Goal: Information Seeking & Learning: Learn about a topic

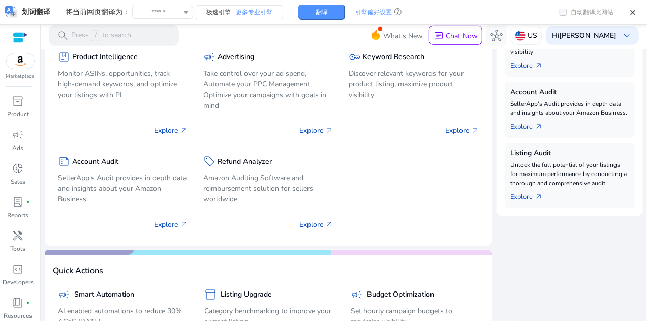
scroll to position [356, 0]
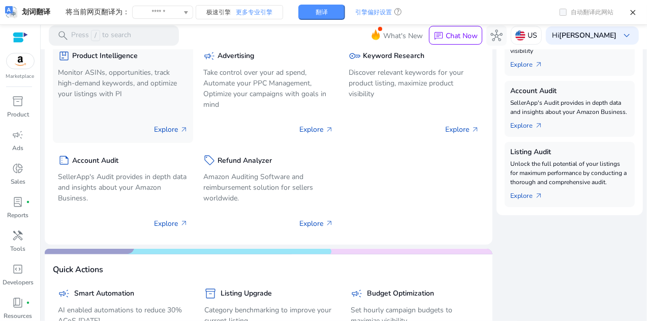
click at [166, 129] on p "Explore arrow_outward" at bounding box center [171, 129] width 34 height 11
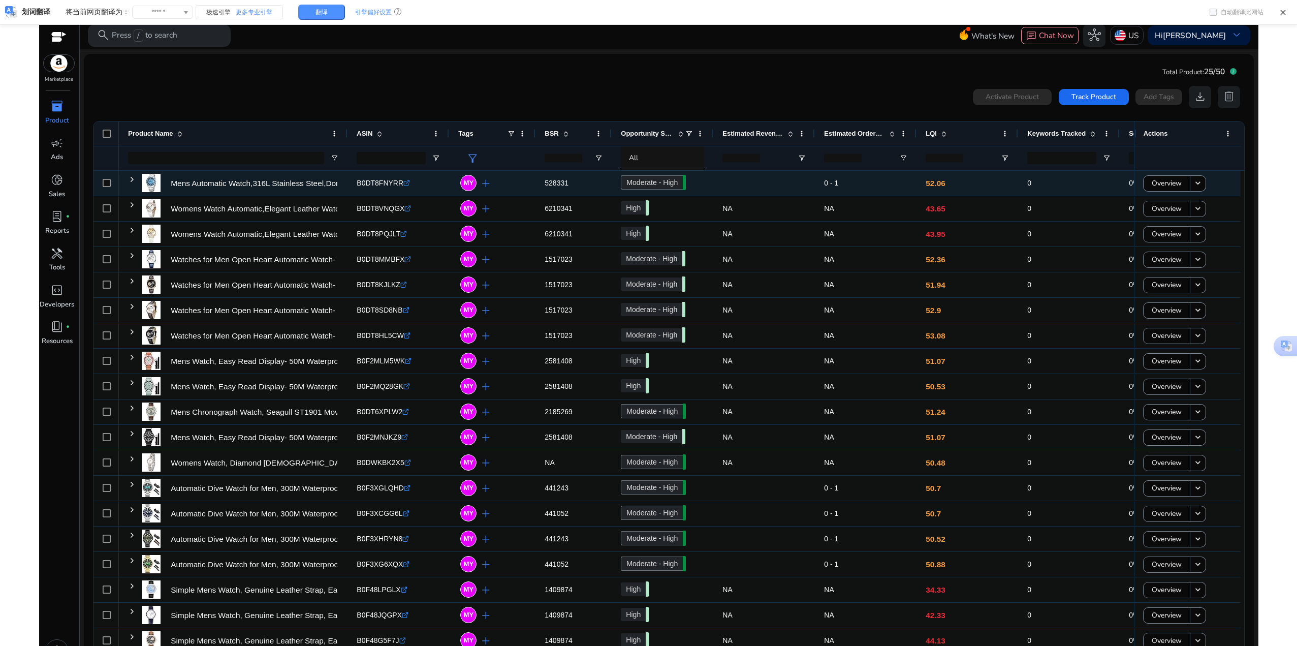
click at [133, 180] on span at bounding box center [132, 179] width 8 height 8
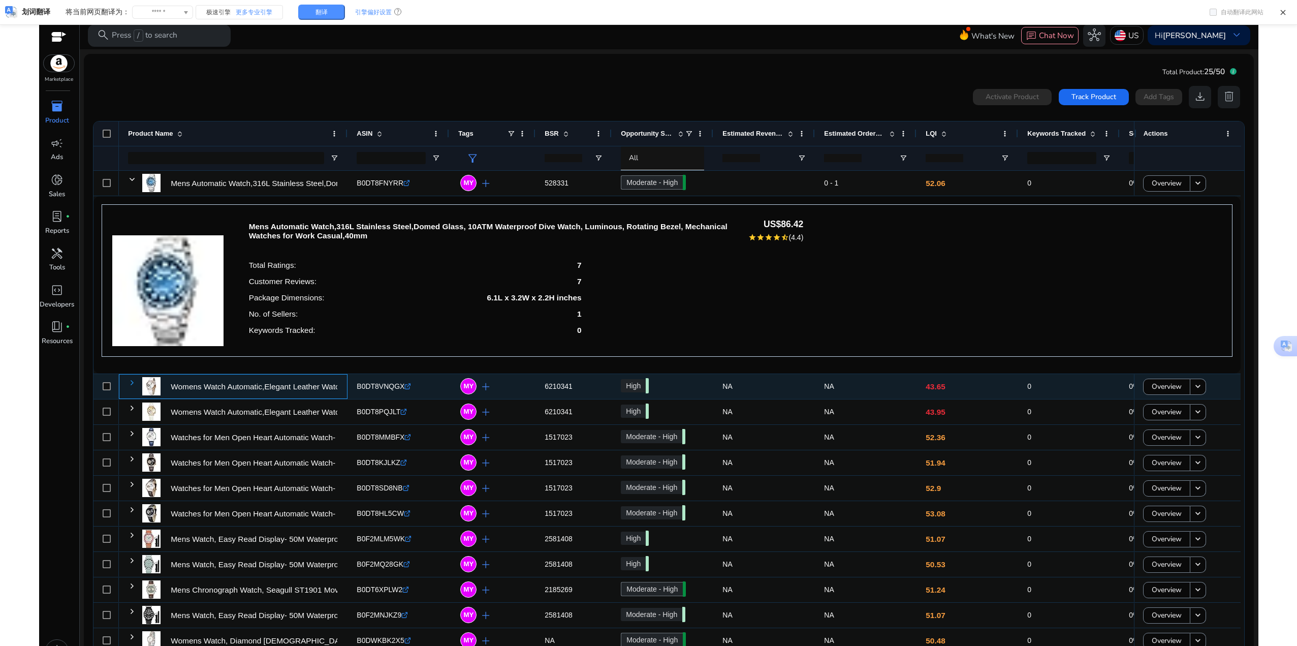
click at [133, 379] on span at bounding box center [132, 383] width 8 height 8
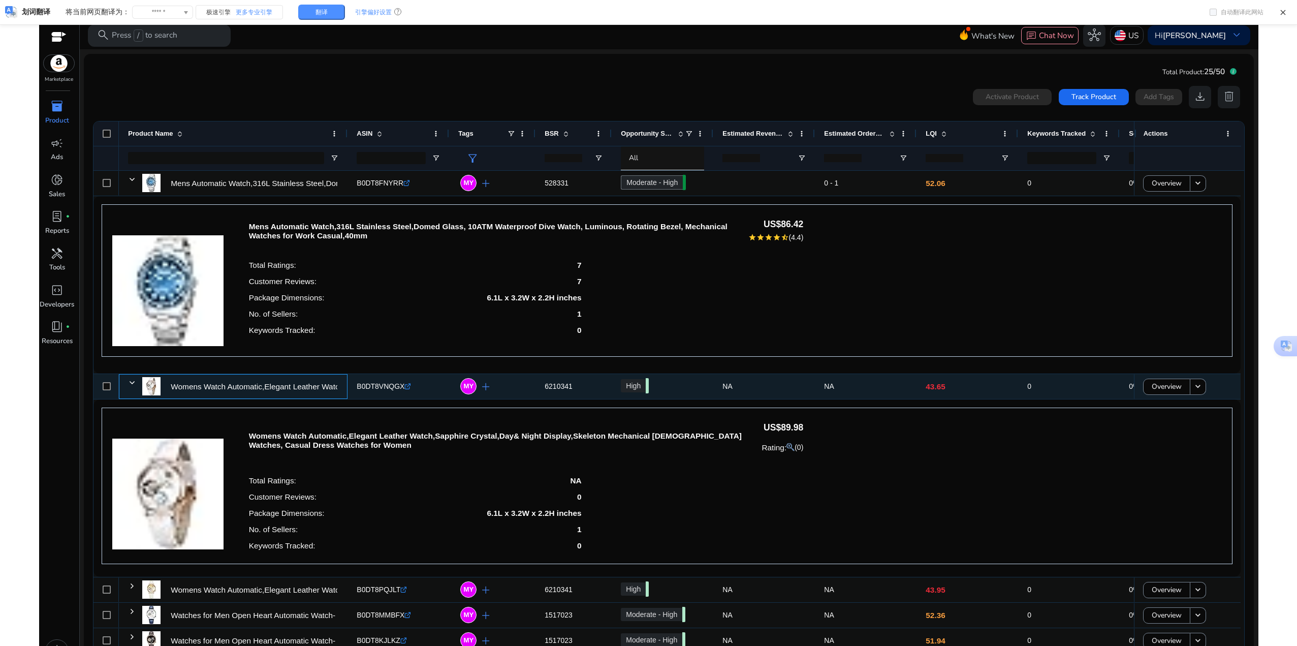
click at [133, 379] on span at bounding box center [132, 383] width 8 height 8
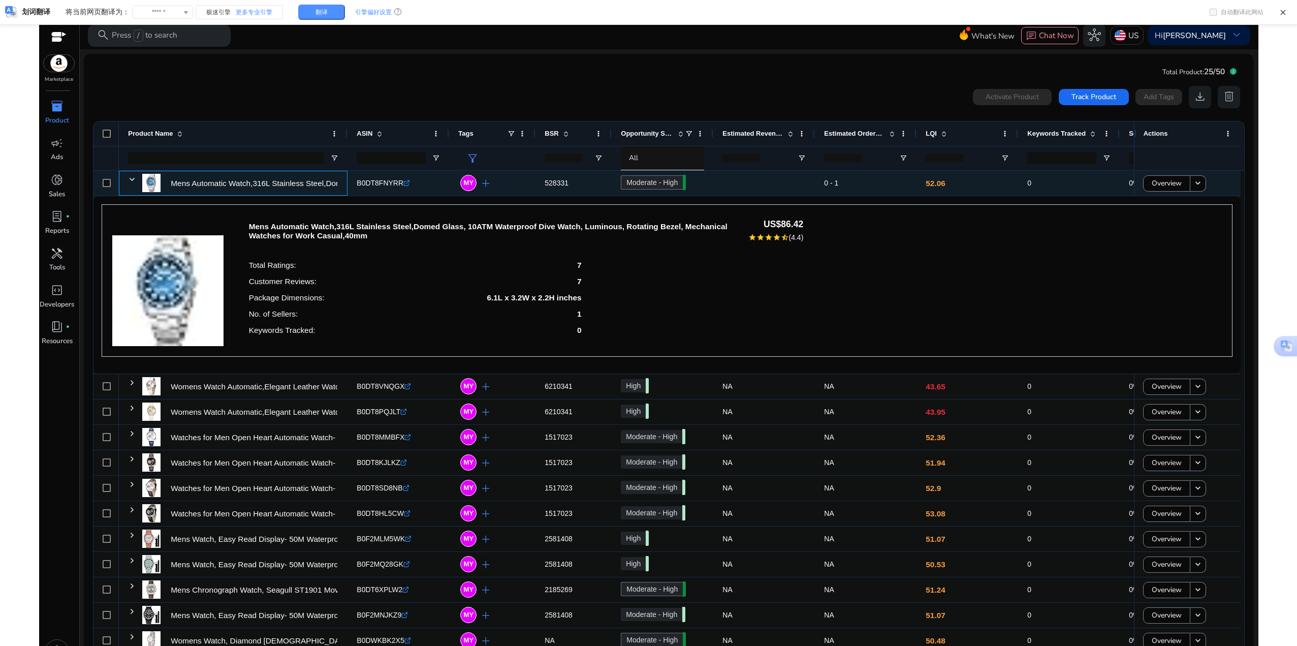
click at [128, 175] on div "Mens Automatic Watch,316L Stainless Steel,Domed Glass, 10ATM..." at bounding box center [233, 183] width 229 height 25
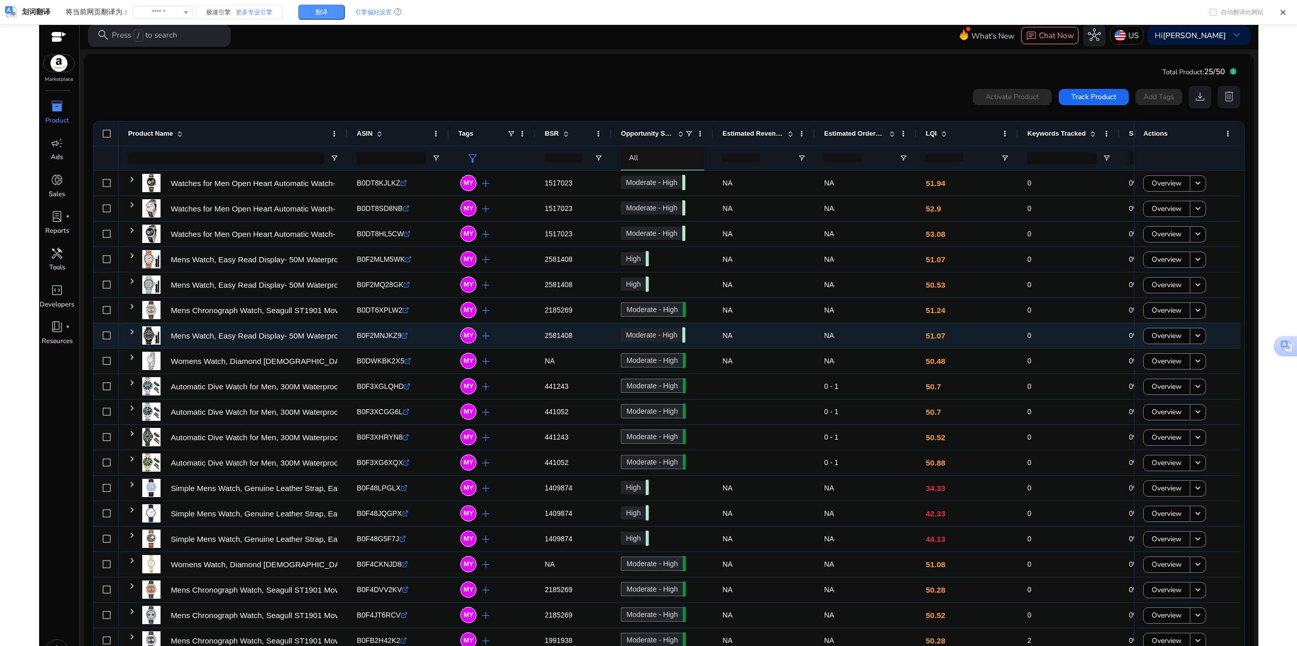
scroll to position [103, 0]
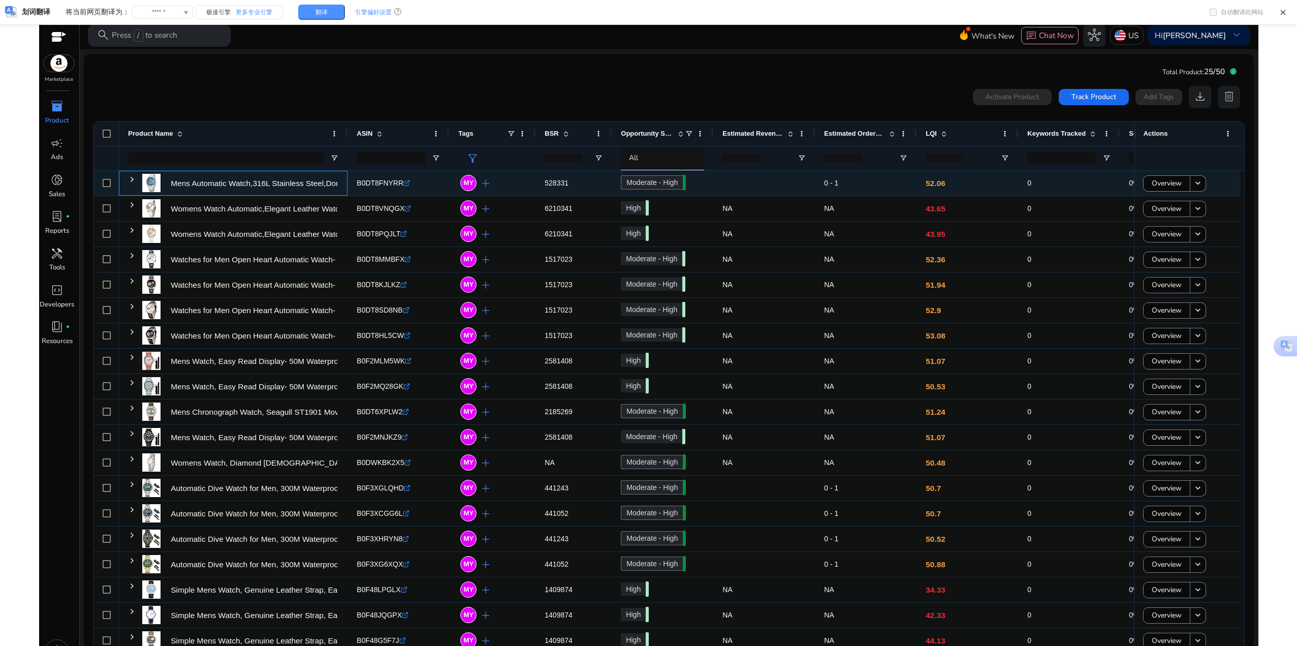
click at [133, 179] on span at bounding box center [132, 179] width 8 height 8
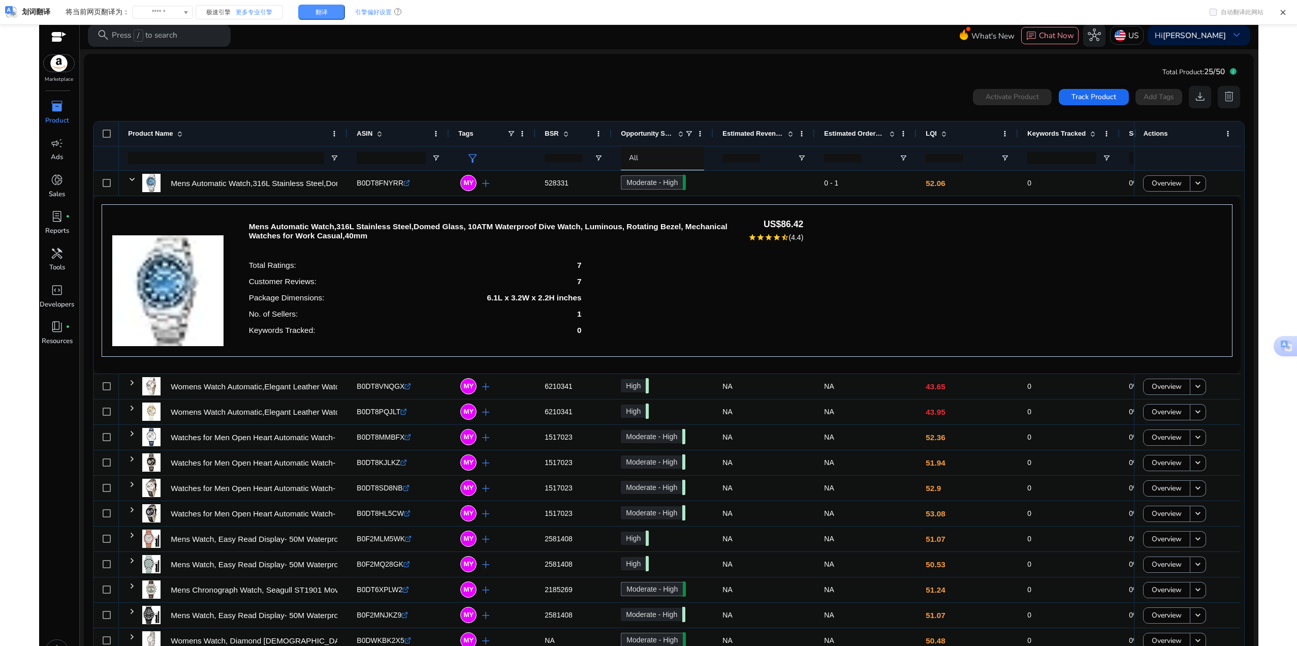
scroll to position [102, 0]
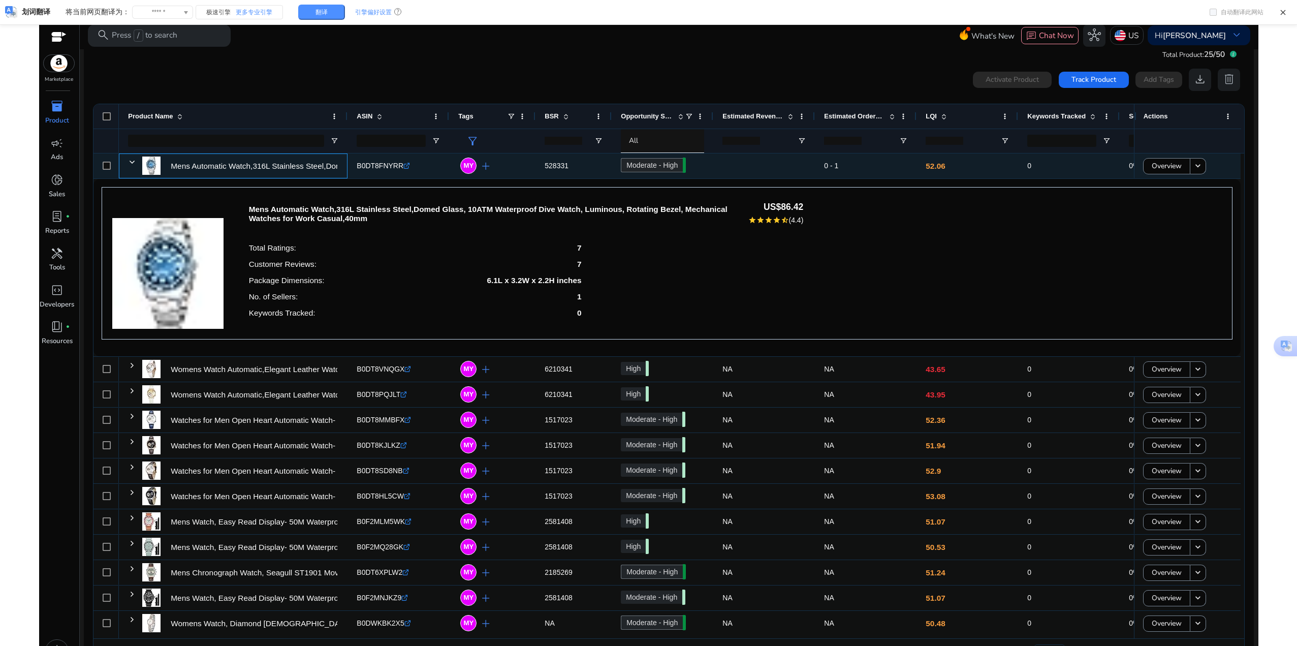
scroll to position [27, 0]
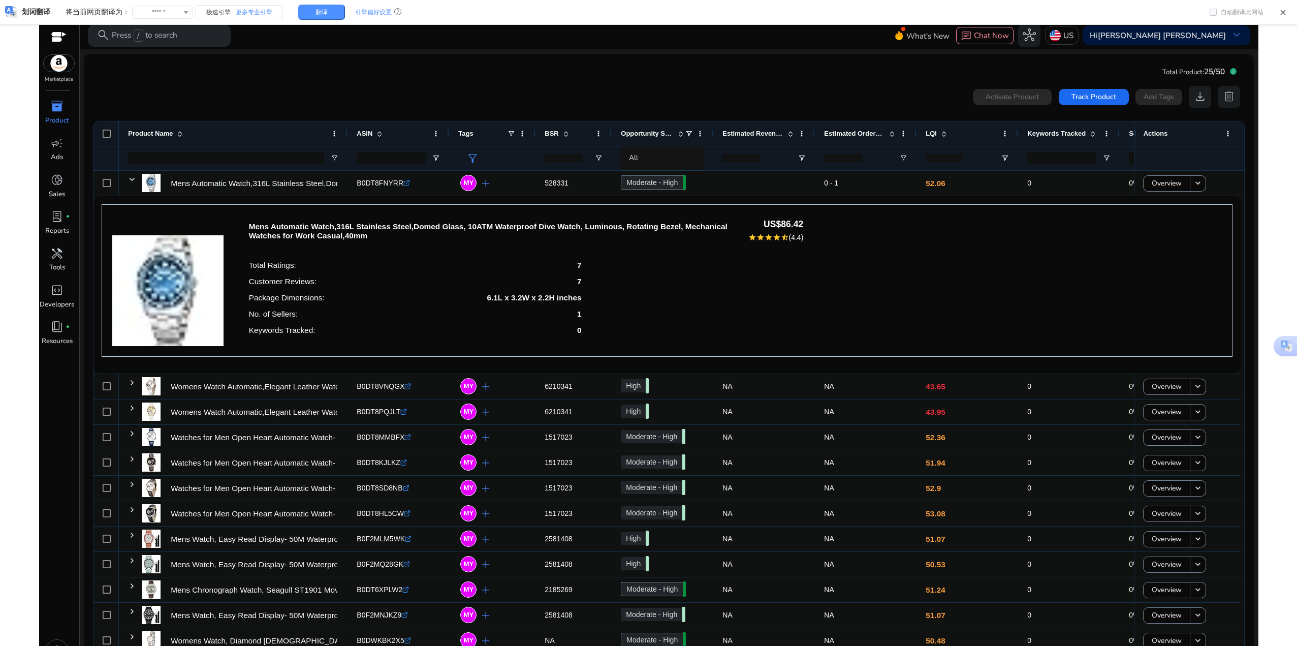
scroll to position [27, 0]
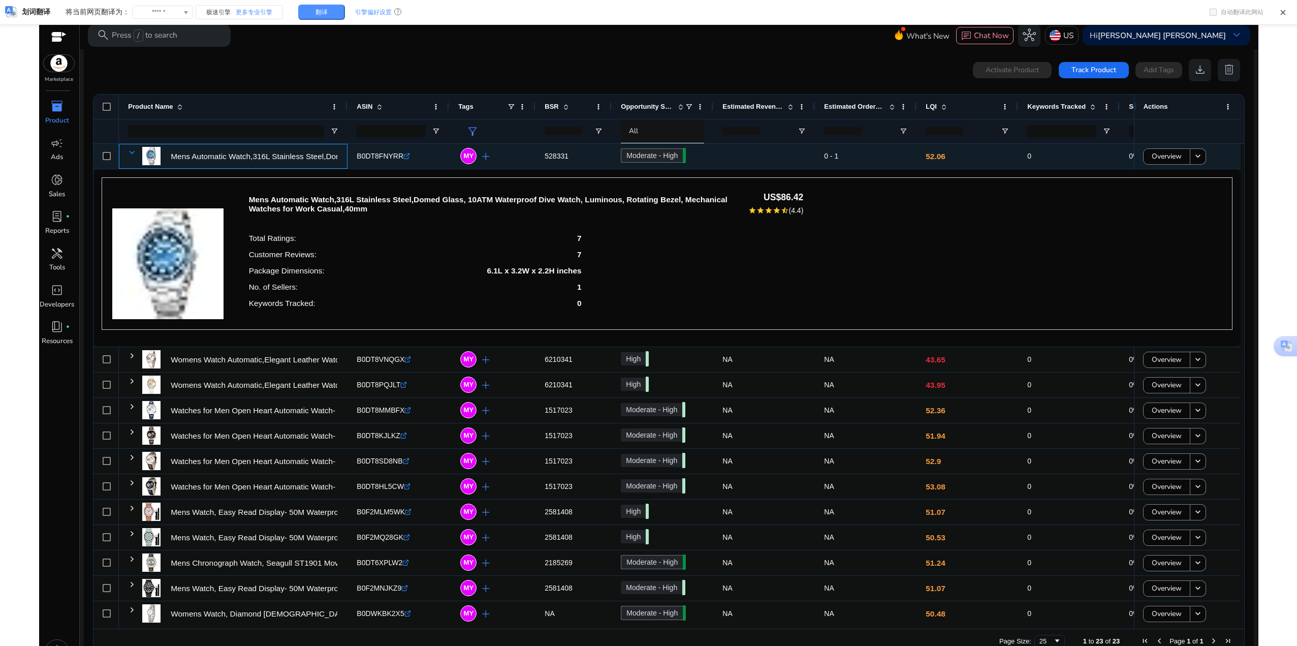
click at [133, 150] on span at bounding box center [132, 152] width 8 height 8
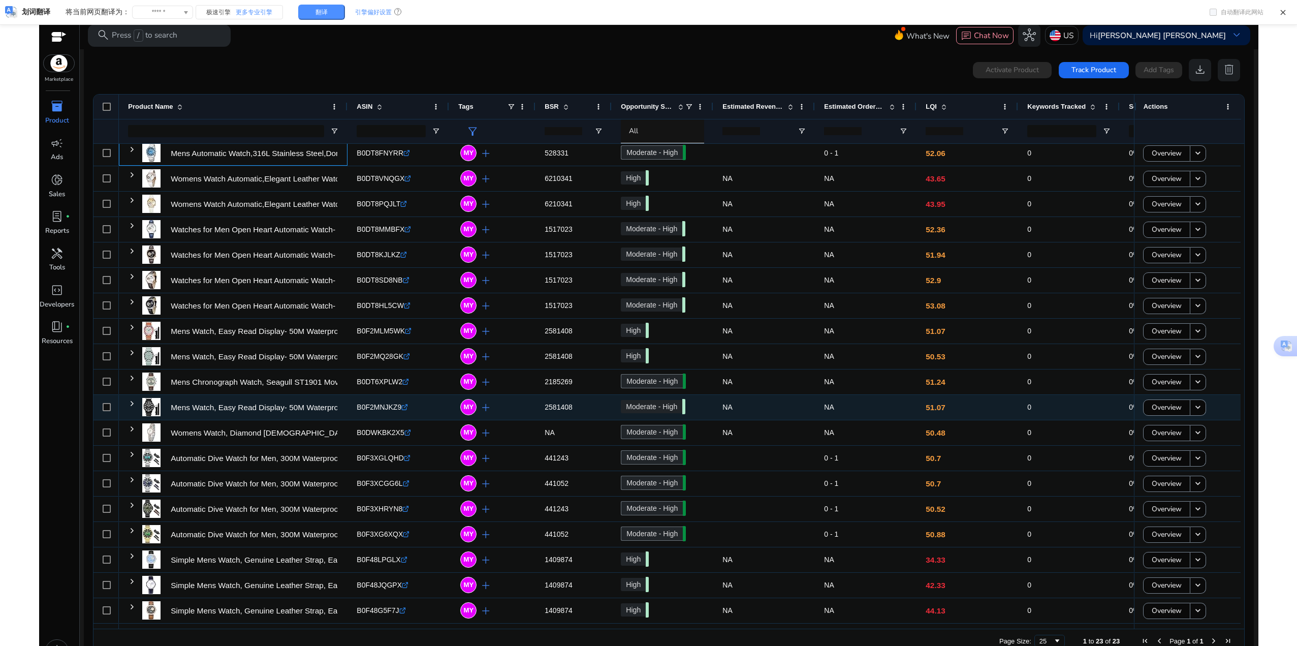
scroll to position [0, 0]
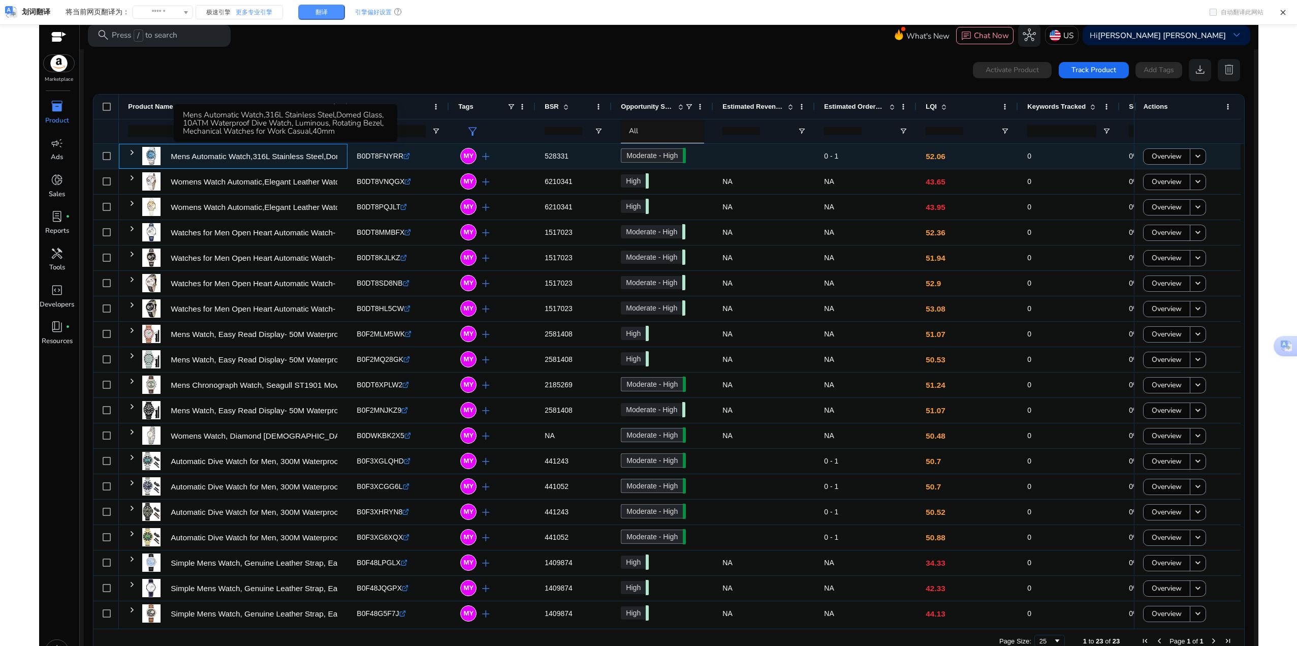
click at [305, 156] on p "Mens Automatic Watch,316L Stainless Steel,Domed Glass, 10ATM..." at bounding box center [290, 156] width 238 height 21
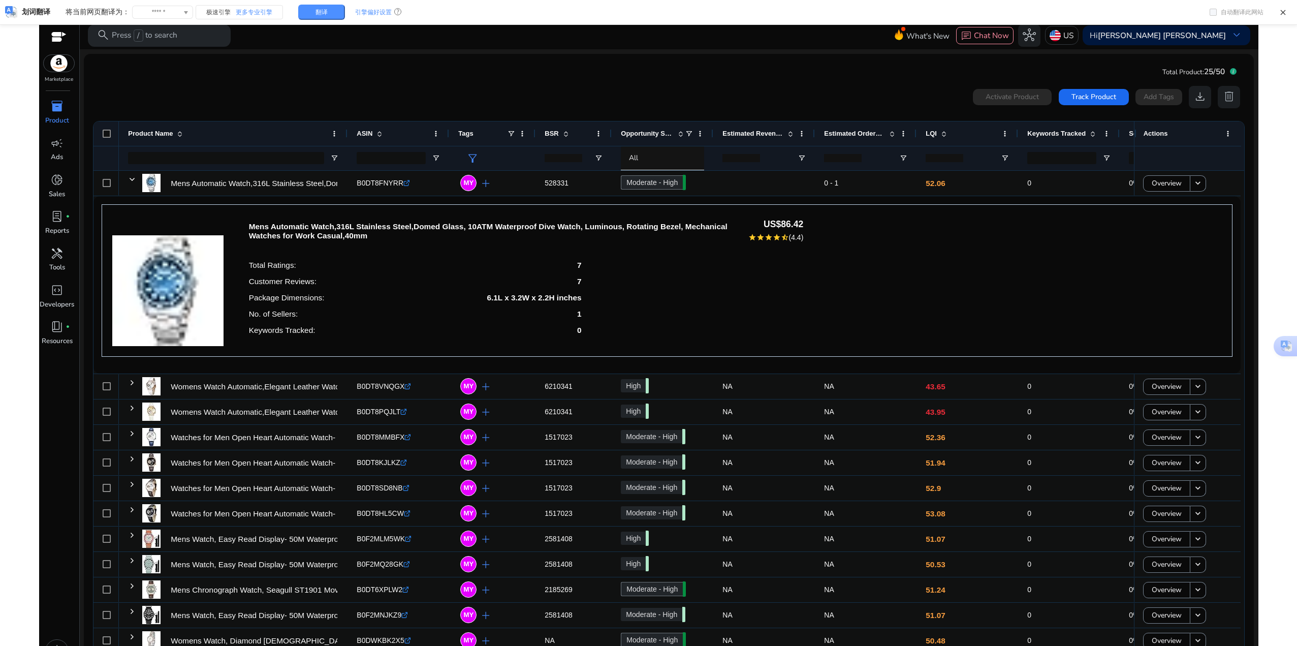
click at [58, 121] on p "Product" at bounding box center [57, 121] width 24 height 10
click at [61, 101] on span "inventory_2" at bounding box center [56, 106] width 13 height 13
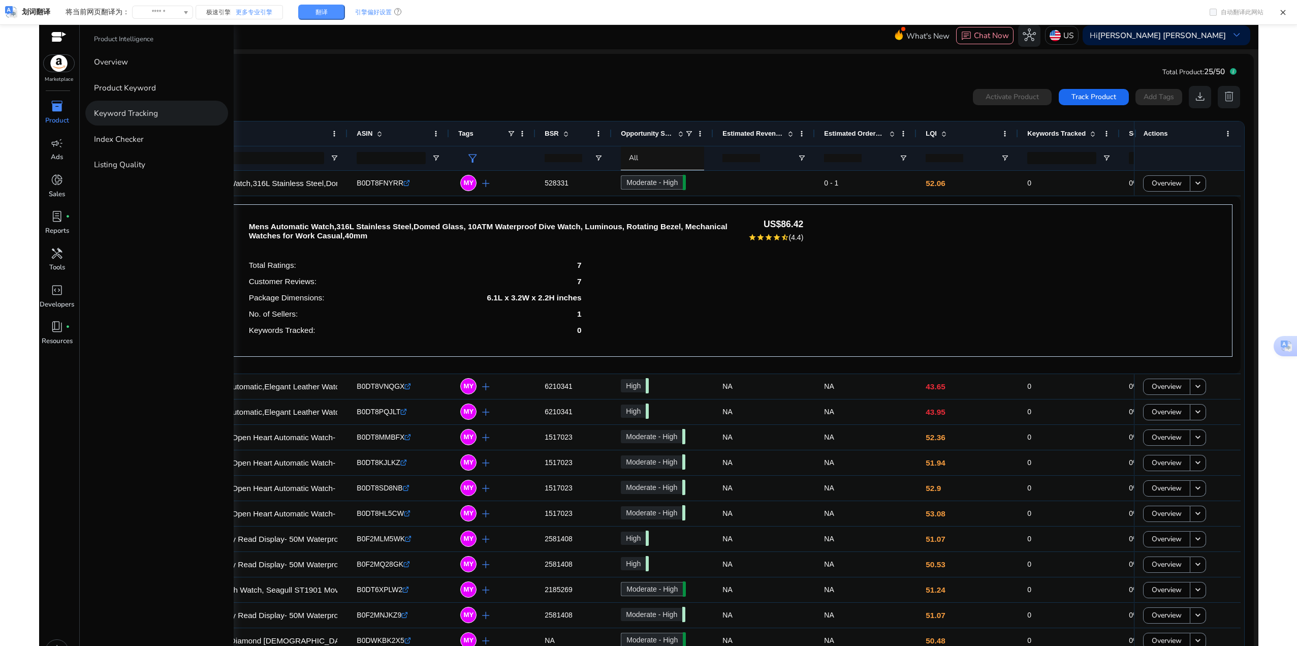
click at [156, 110] on p "Keyword Tracking" at bounding box center [126, 113] width 64 height 12
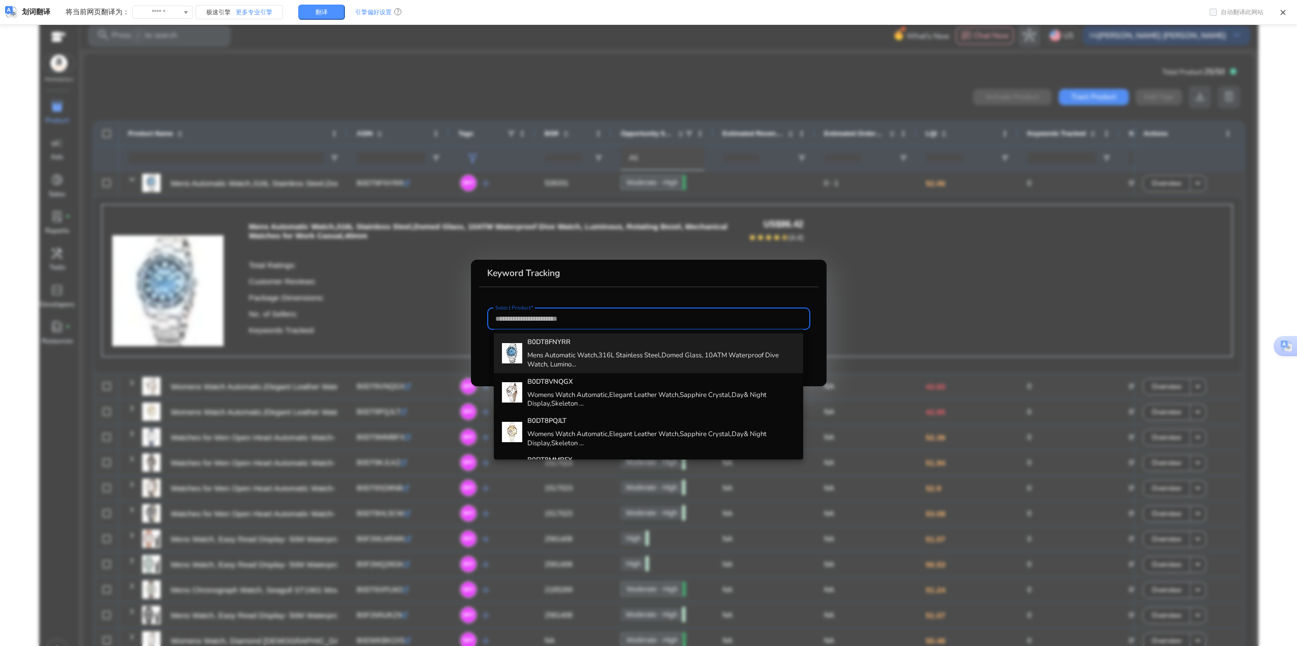
click at [562, 347] on b "B0DT8FNYRR" at bounding box center [549, 341] width 43 height 9
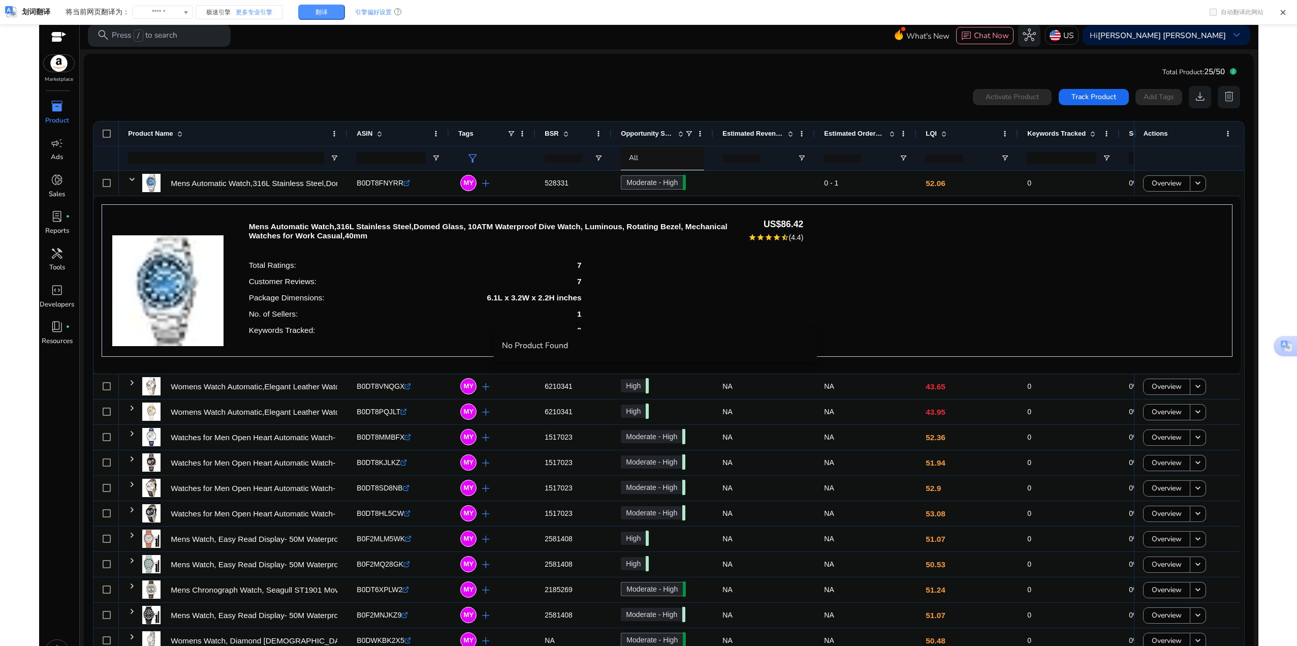
scroll to position [21, 0]
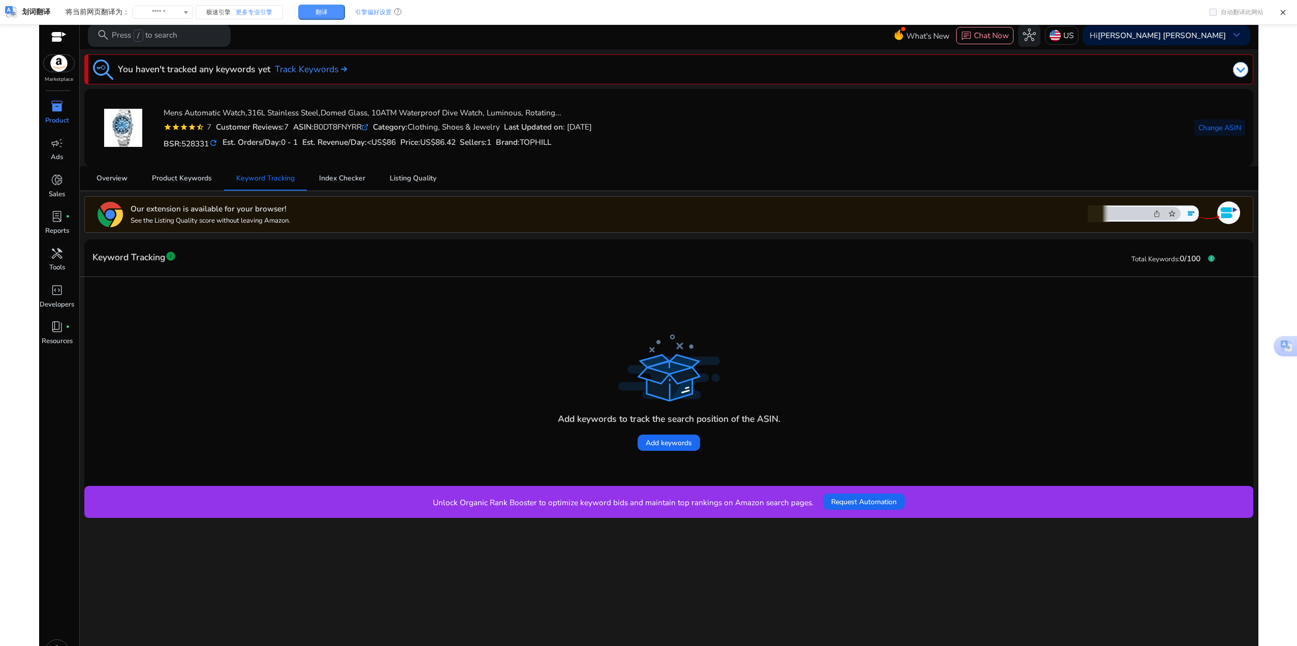
drag, startPoint x: 437, startPoint y: 503, endPoint x: 814, endPoint y: 516, distance: 377.3
click at [814, 516] on div "Unlock Organic Rank Booster to optimize keyword bids and maintain top rankings …" at bounding box center [668, 502] width 1169 height 32
click at [853, 576] on div "We are getting things ready for you... You haven't tracked any keywords yet Tra…" at bounding box center [669, 358] width 1170 height 618
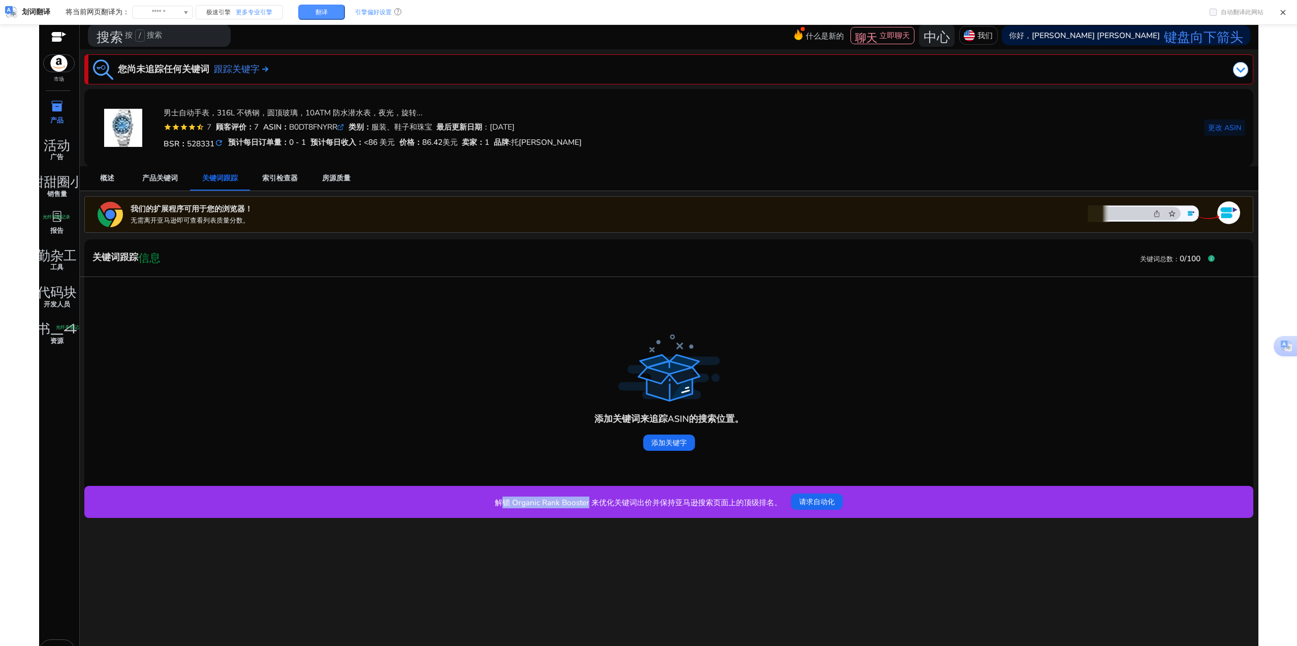
drag, startPoint x: 504, startPoint y: 501, endPoint x: 586, endPoint y: 507, distance: 82.6
click at [586, 507] on font "解锁 Organic Rank Booster 来优化关键词出价并保持亚马逊搜索页面上的顶级排名。" at bounding box center [638, 502] width 287 height 11
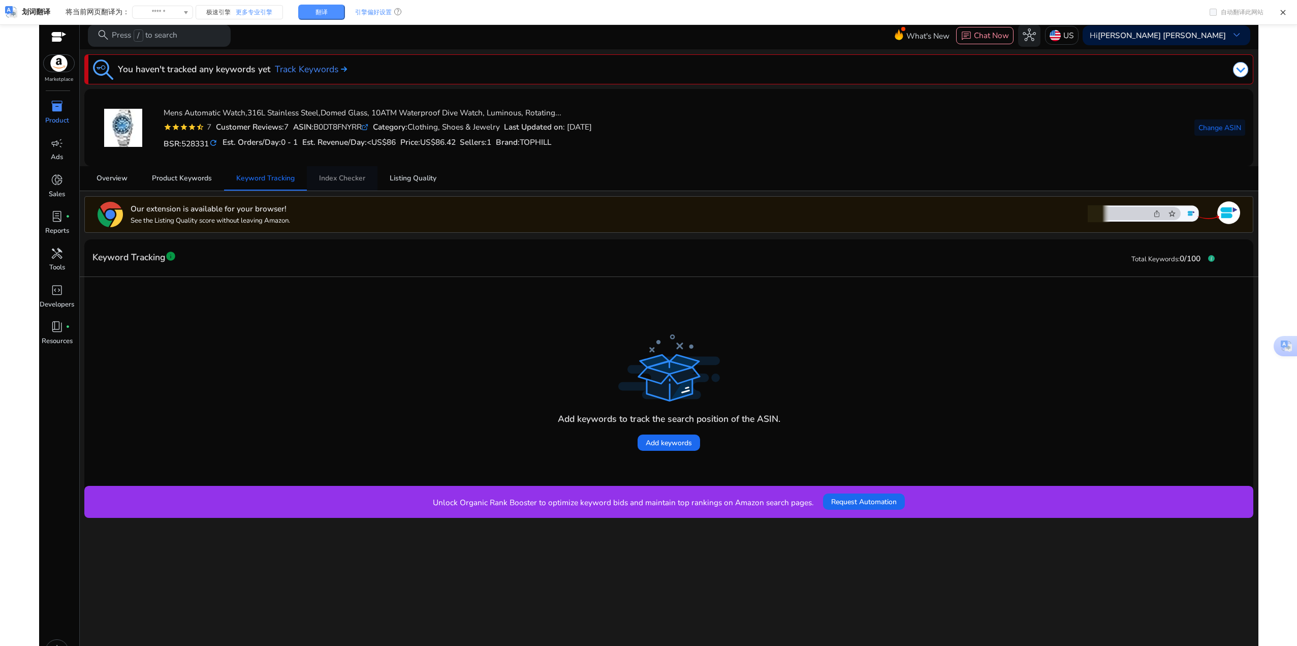
drag, startPoint x: 336, startPoint y: 177, endPoint x: 369, endPoint y: 190, distance: 34.7
click at [336, 177] on span "Index Checker" at bounding box center [342, 178] width 46 height 7
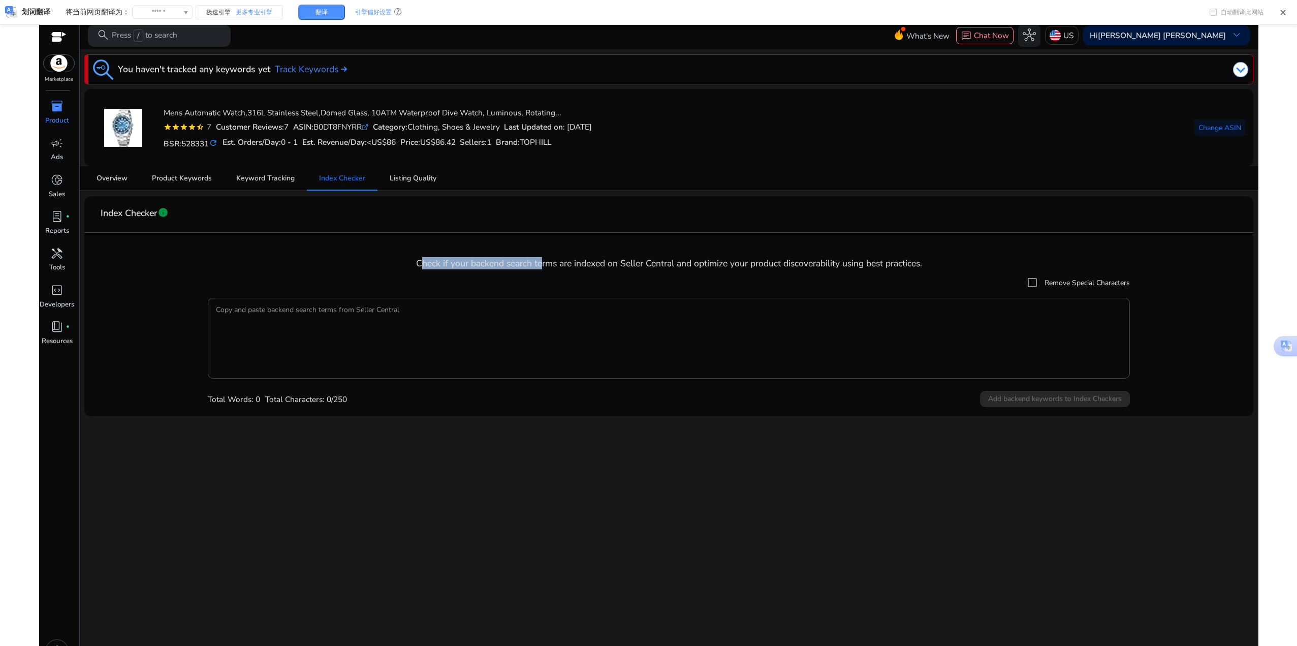
drag, startPoint x: 420, startPoint y: 264, endPoint x: 541, endPoint y: 270, distance: 121.6
click at [541, 270] on mat-card "Index Checker info Check if your backend search terms are indexed on Seller Cen…" at bounding box center [668, 306] width 1169 height 220
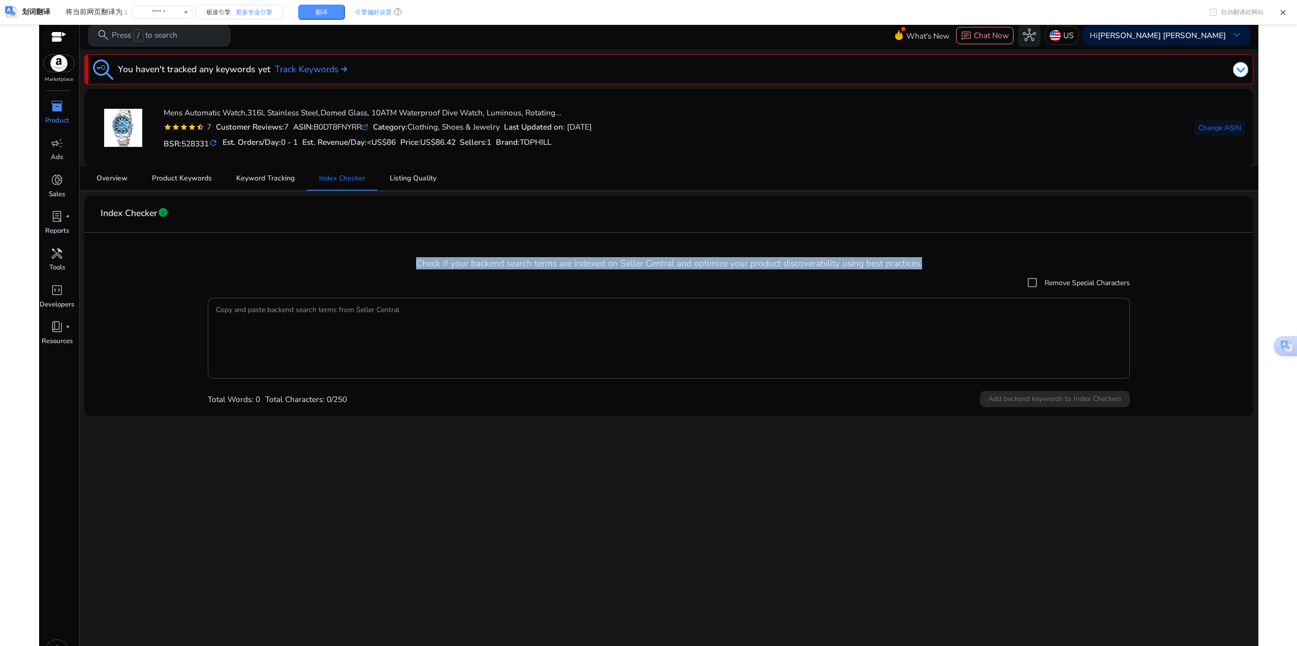
drag, startPoint x: 413, startPoint y: 262, endPoint x: 933, endPoint y: 269, distance: 519.9
click at [933, 269] on h4 "Check if your backend search terms are indexed on Seller Central and optimize y…" at bounding box center [668, 263] width 1153 height 11
copy h4 "Check if your backend search terms are indexed on Seller Central and optimize y…"
click at [45, 110] on div "inventory_2" at bounding box center [56, 107] width 31 height 18
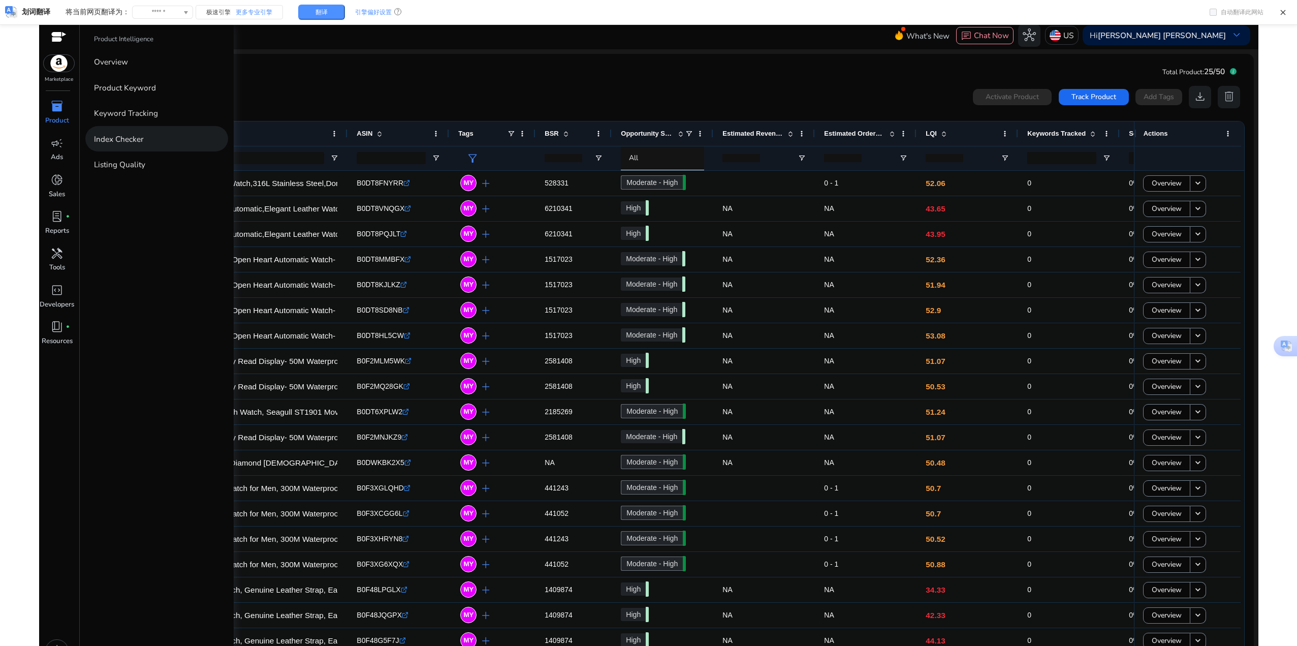
click at [153, 139] on link "Index Checker" at bounding box center [156, 138] width 143 height 25
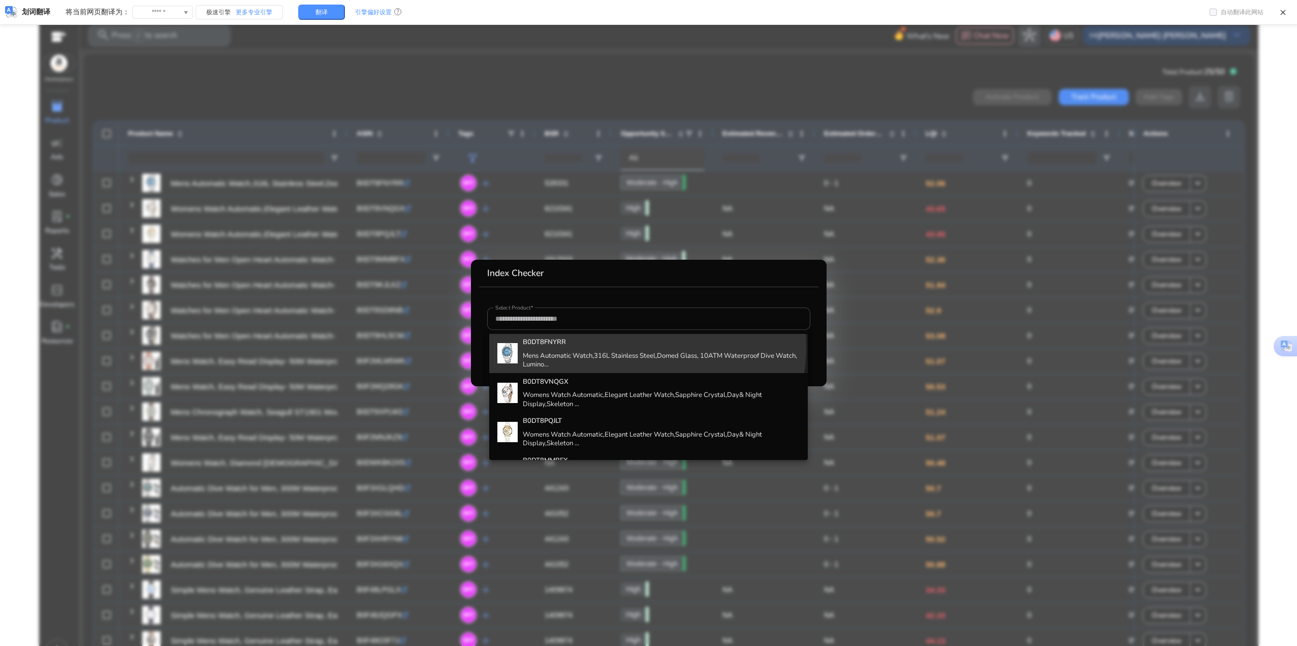
click at [640, 347] on h4 "B0DT8FNYRR" at bounding box center [661, 342] width 277 height 9
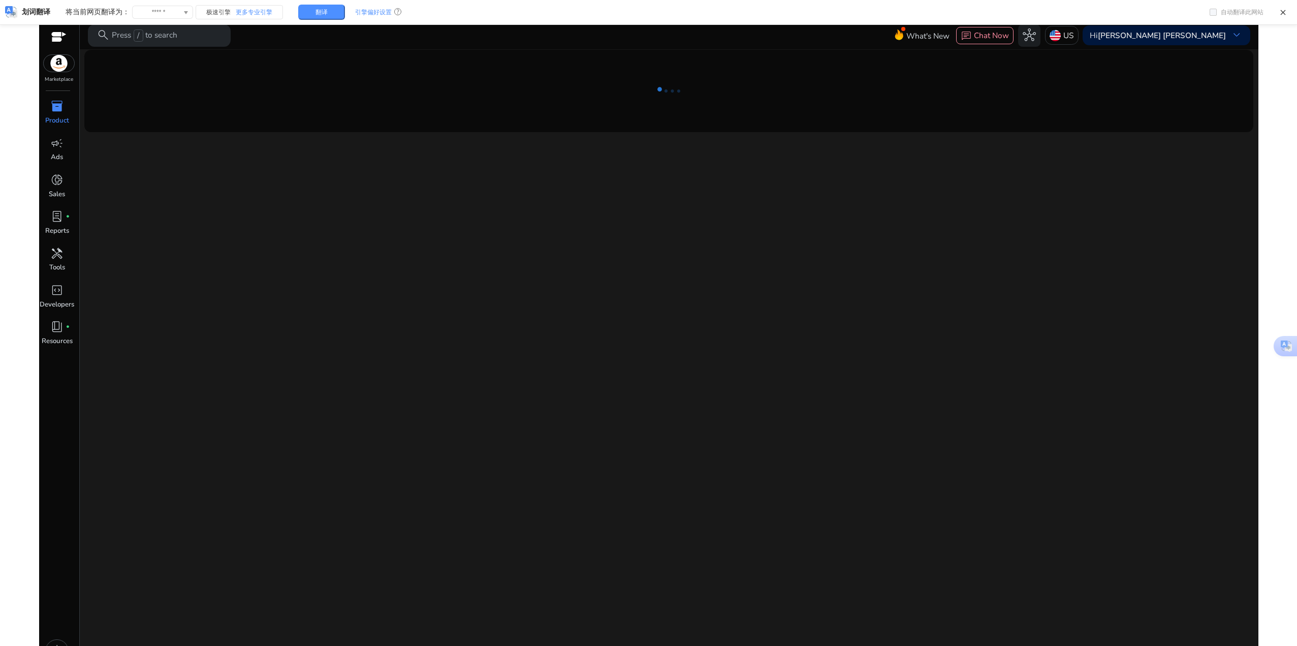
scroll to position [21, 0]
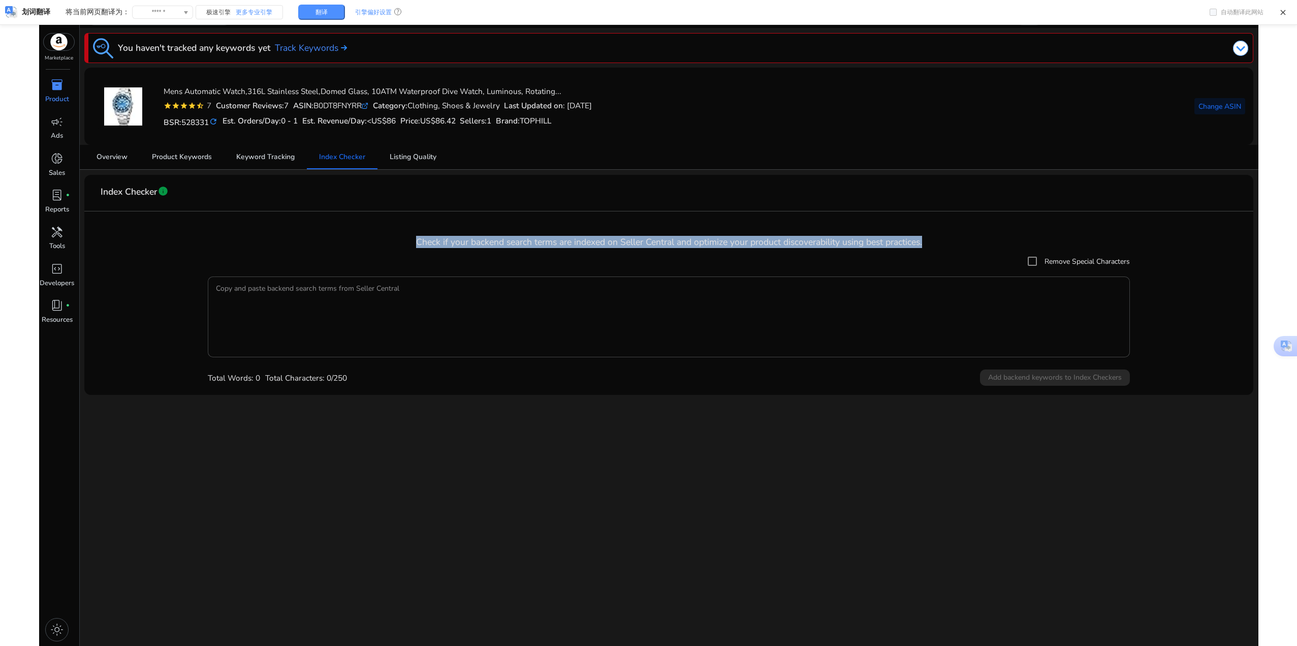
drag, startPoint x: 416, startPoint y: 240, endPoint x: 933, endPoint y: 241, distance: 516.3
click at [933, 241] on h4 "Check if your backend search terms are indexed on Seller Central and optimize y…" at bounding box center [668, 242] width 1153 height 11
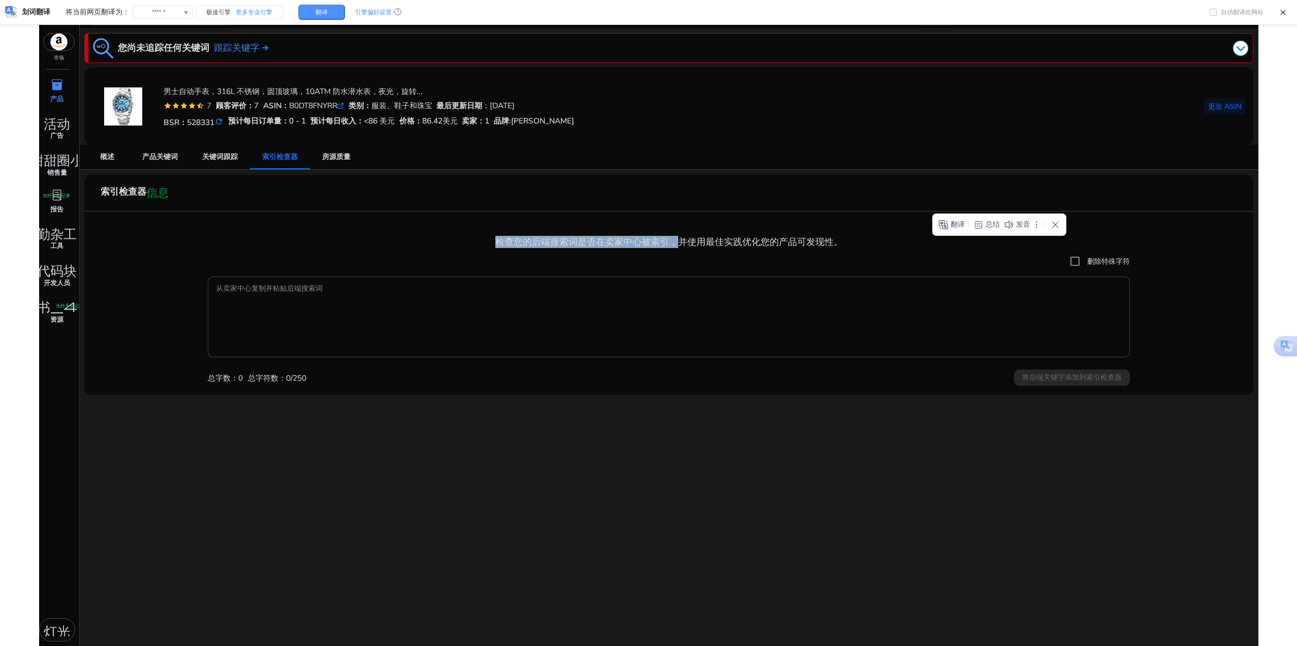
drag, startPoint x: 500, startPoint y: 241, endPoint x: 680, endPoint y: 242, distance: 180.4
click at [680, 242] on font "检查您的后端搜索词是否在卖家中心被索引，并使用最佳实践优化您的产品可发现性。" at bounding box center [669, 242] width 348 height 12
drag, startPoint x: 497, startPoint y: 239, endPoint x: 861, endPoint y: 235, distance: 364.4
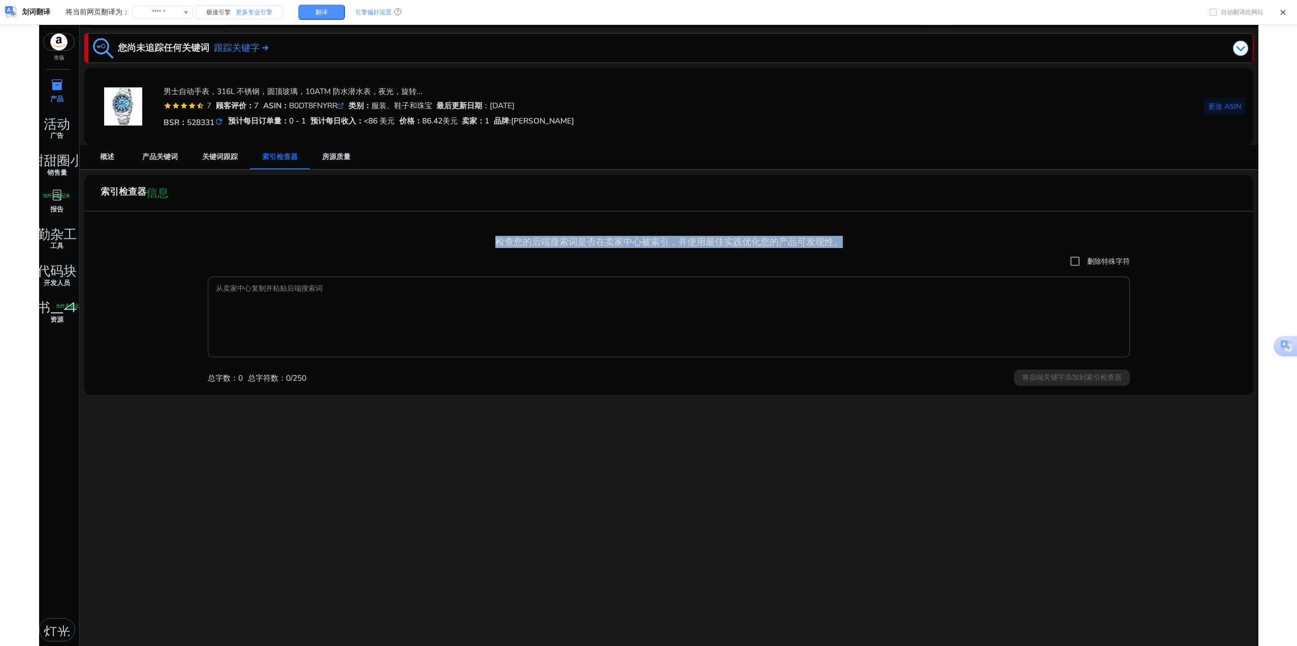
click at [861, 235] on mat-card "索引检查器 信息 检查您的后端搜索词是否在卖家中心被索引，并使用最佳实践优化您的产品可发现性。 删除特殊字符 从卖家中心复制并粘贴后端搜索词 总字数：0 总字…" at bounding box center [668, 285] width 1169 height 220
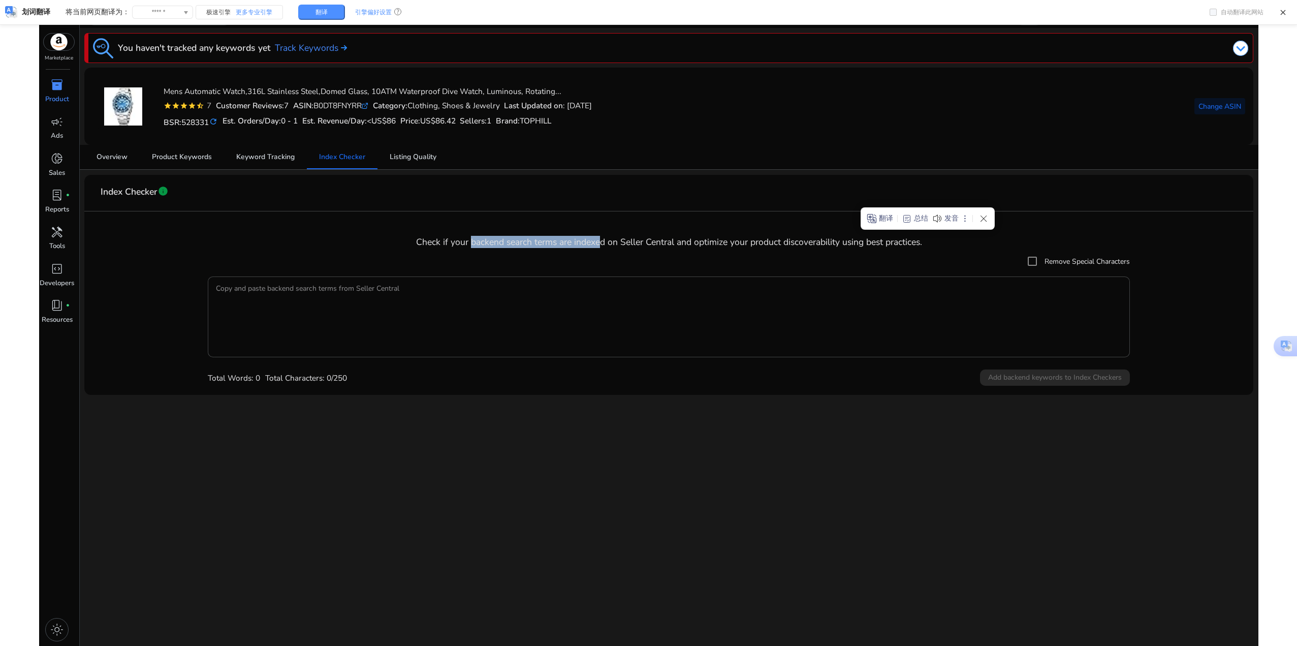
drag, startPoint x: 469, startPoint y: 241, endPoint x: 601, endPoint y: 244, distance: 132.7
click at [601, 244] on h4 "Check if your backend search terms are indexed on Seller Central and optimize y…" at bounding box center [668, 242] width 1153 height 11
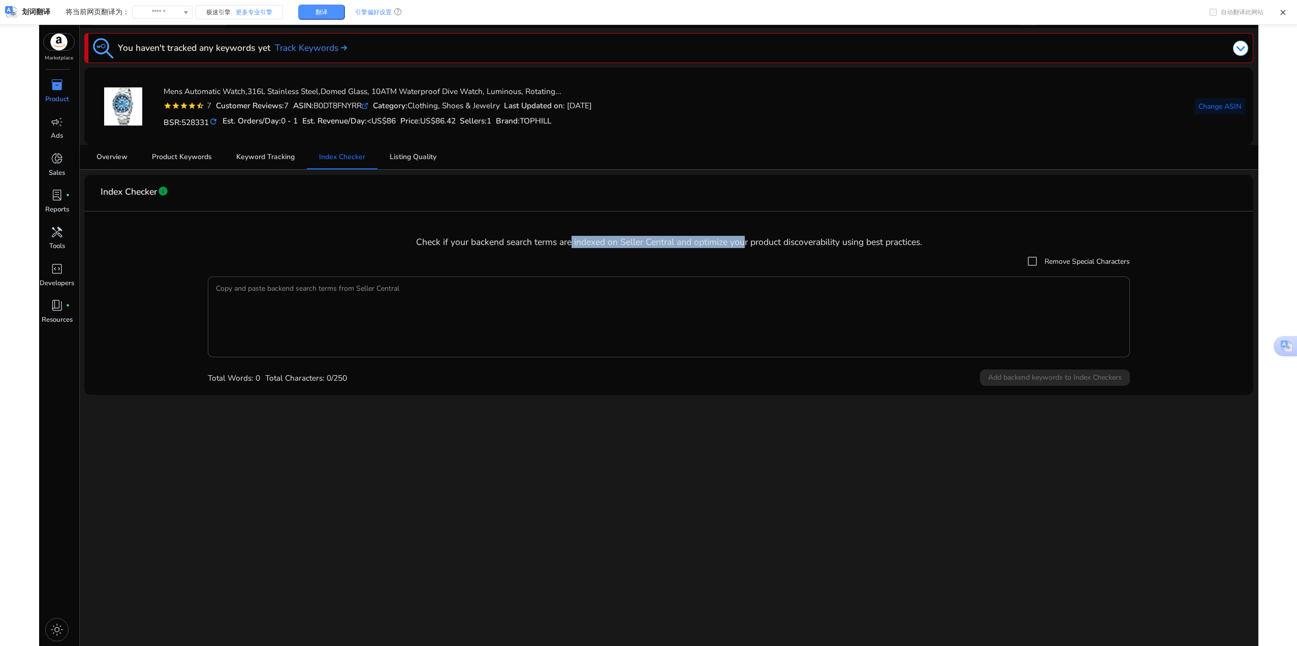
drag, startPoint x: 569, startPoint y: 244, endPoint x: 742, endPoint y: 247, distance: 173.3
click at [742, 247] on h4 "Check if your backend search terms are indexed on Seller Central and optimize y…" at bounding box center [668, 242] width 1153 height 11
drag, startPoint x: 605, startPoint y: 242, endPoint x: 691, endPoint y: 241, distance: 85.9
click at [691, 241] on h4 "Check if your backend search terms are indexed on Seller Central and optimize y…" at bounding box center [668, 242] width 1153 height 11
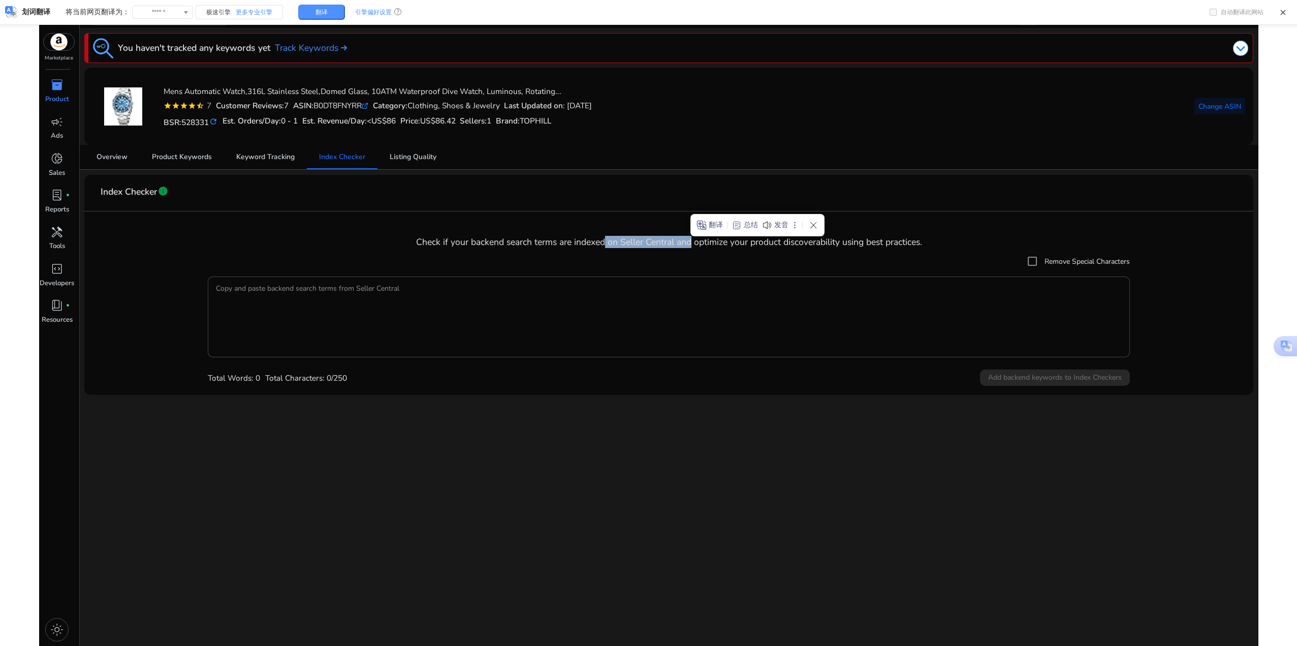
click at [692, 241] on h4 "Check if your backend search terms are indexed on Seller Central and optimize y…" at bounding box center [668, 242] width 1153 height 11
drag, startPoint x: 698, startPoint y: 239, endPoint x: 821, endPoint y: 247, distance: 123.2
click at [821, 247] on h4 "Check if your backend search terms are indexed on Seller Central and optimize y…" at bounding box center [668, 242] width 1153 height 11
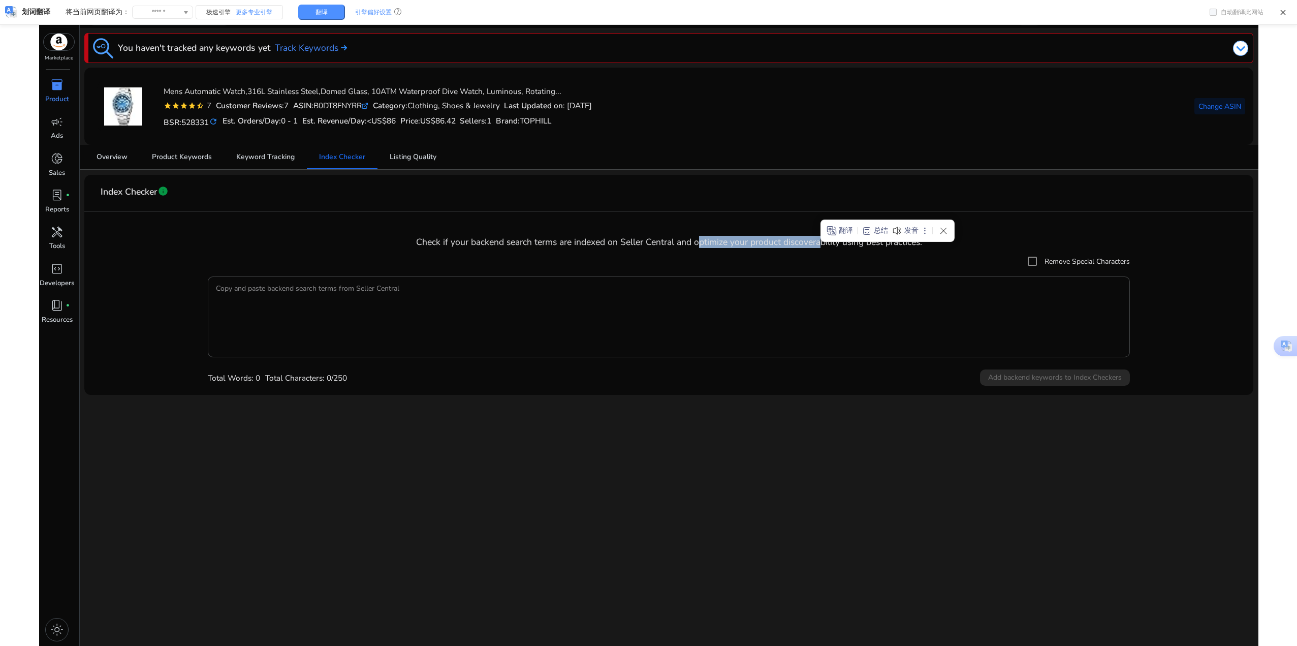
click at [821, 247] on h4 "Check if your backend search terms are indexed on Seller Central and optimize y…" at bounding box center [668, 242] width 1153 height 11
drag, startPoint x: 852, startPoint y: 246, endPoint x: 937, endPoint y: 241, distance: 85.5
click at [937, 241] on h4 "Check if your backend search terms are indexed on Seller Central and optimize y…" at bounding box center [668, 242] width 1153 height 11
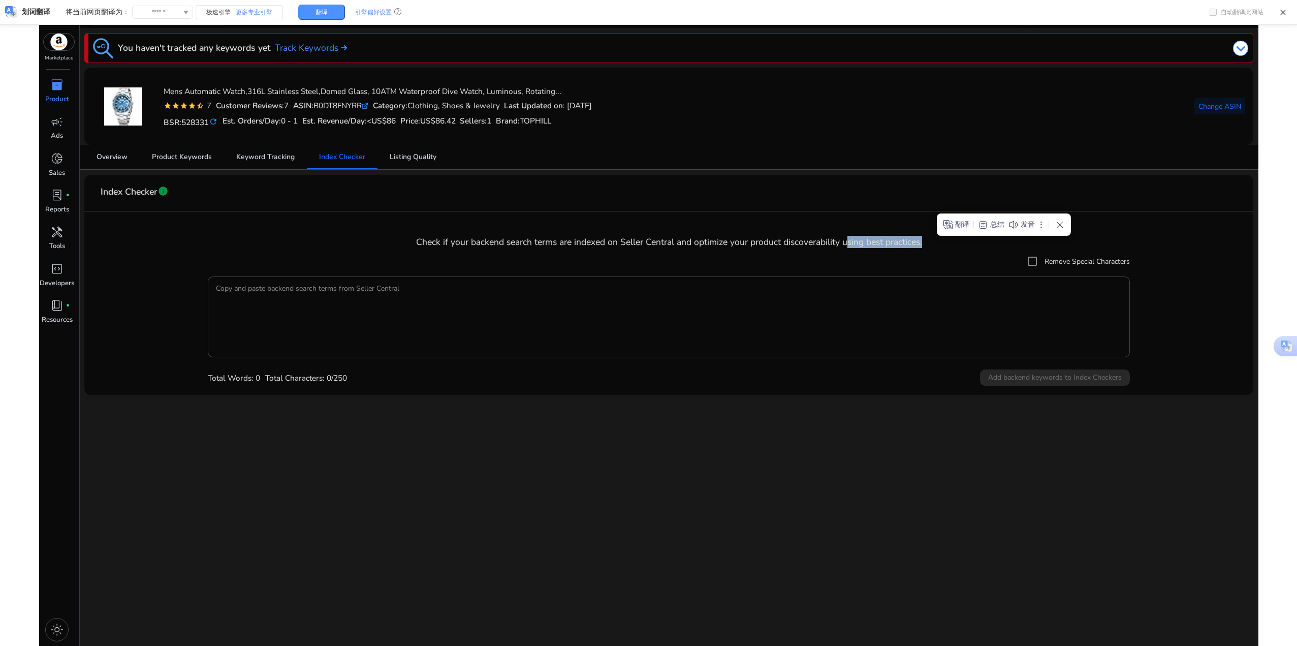
click at [937, 241] on h4 "Check if your backend search terms are indexed on Seller Central and optimize y…" at bounding box center [668, 242] width 1153 height 11
drag, startPoint x: 940, startPoint y: 240, endPoint x: 797, endPoint y: 242, distance: 143.3
click at [797, 242] on h4 "Check if your backend search terms are indexed on Seller Central and optimize y…" at bounding box center [668, 242] width 1153 height 11
drag, startPoint x: 728, startPoint y: 239, endPoint x: 842, endPoint y: 240, distance: 113.8
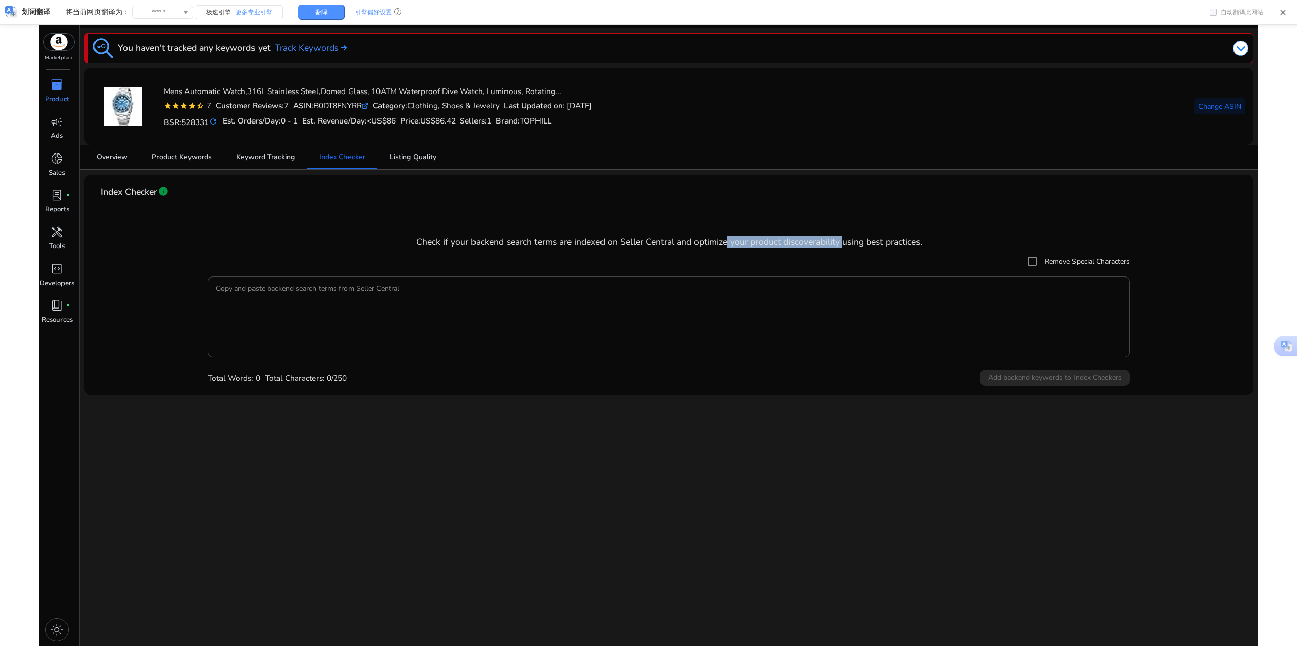
click at [842, 240] on h4 "Check if your backend search terms are indexed on Seller Central and optimize y…" at bounding box center [668, 242] width 1153 height 11
click at [903, 242] on h4 "Check if your backend search terms are indexed on Seller Central and optimize y…" at bounding box center [668, 242] width 1153 height 11
click at [277, 301] on textarea "Copy and paste backend search terms from Seller Central" at bounding box center [669, 317] width 906 height 71
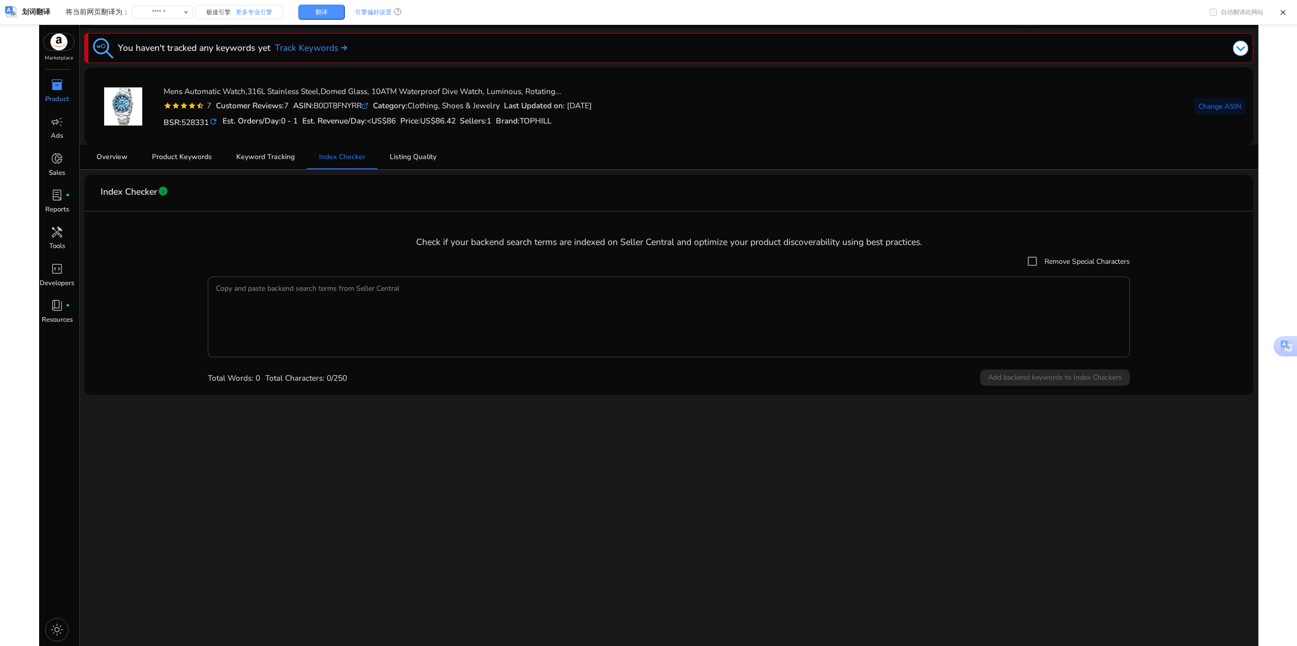
drag, startPoint x: 218, startPoint y: 275, endPoint x: 229, endPoint y: 274, distance: 11.2
click at [229, 274] on div "Remove Special Characters Copy and paste backend search terms from Seller Centr…" at bounding box center [669, 319] width 922 height 136
click at [273, 252] on mat-checkbox "Remove Special Characters" at bounding box center [669, 261] width 922 height 20
click at [409, 150] on span "Listing Quality" at bounding box center [413, 157] width 47 height 24
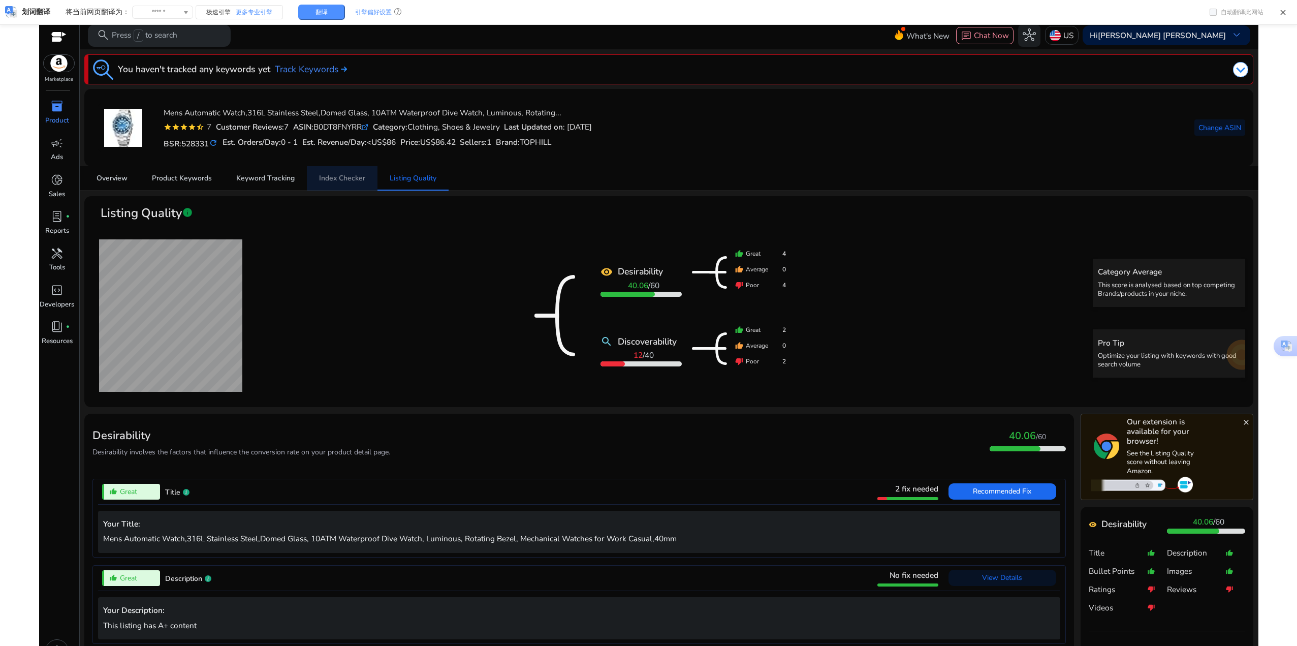
click at [350, 176] on span "Index Checker" at bounding box center [342, 178] width 46 height 7
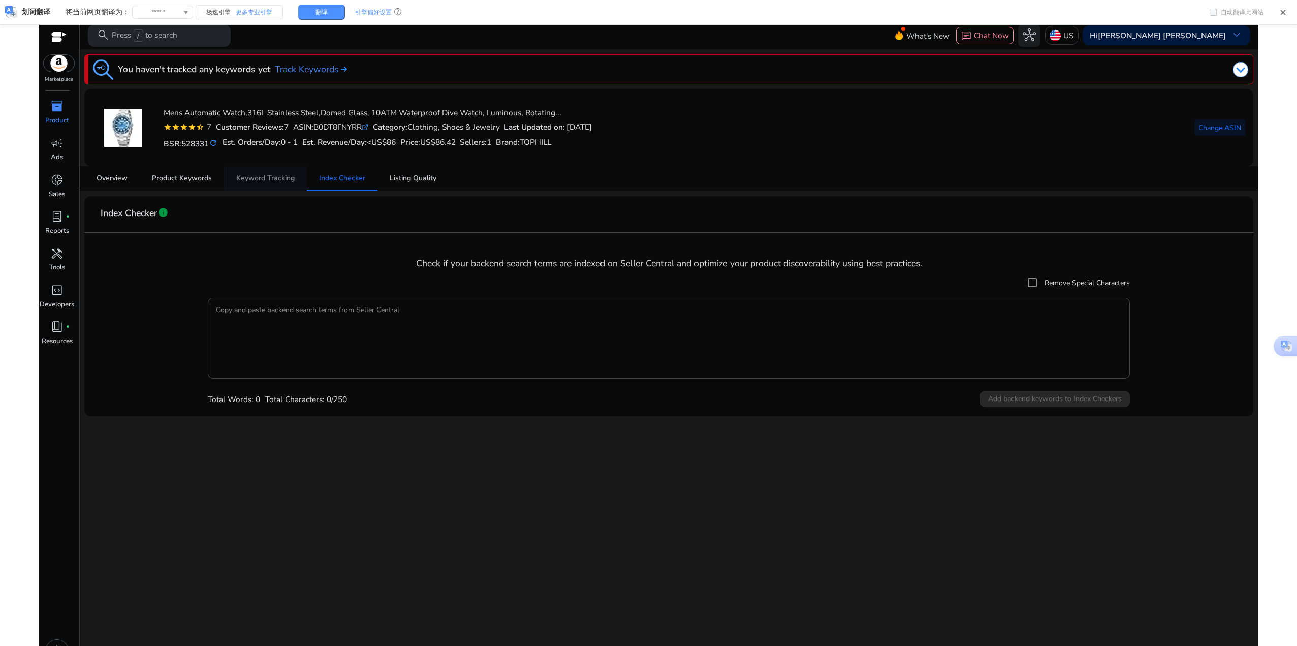
click at [281, 180] on span "Keyword Tracking" at bounding box center [265, 178] width 58 height 7
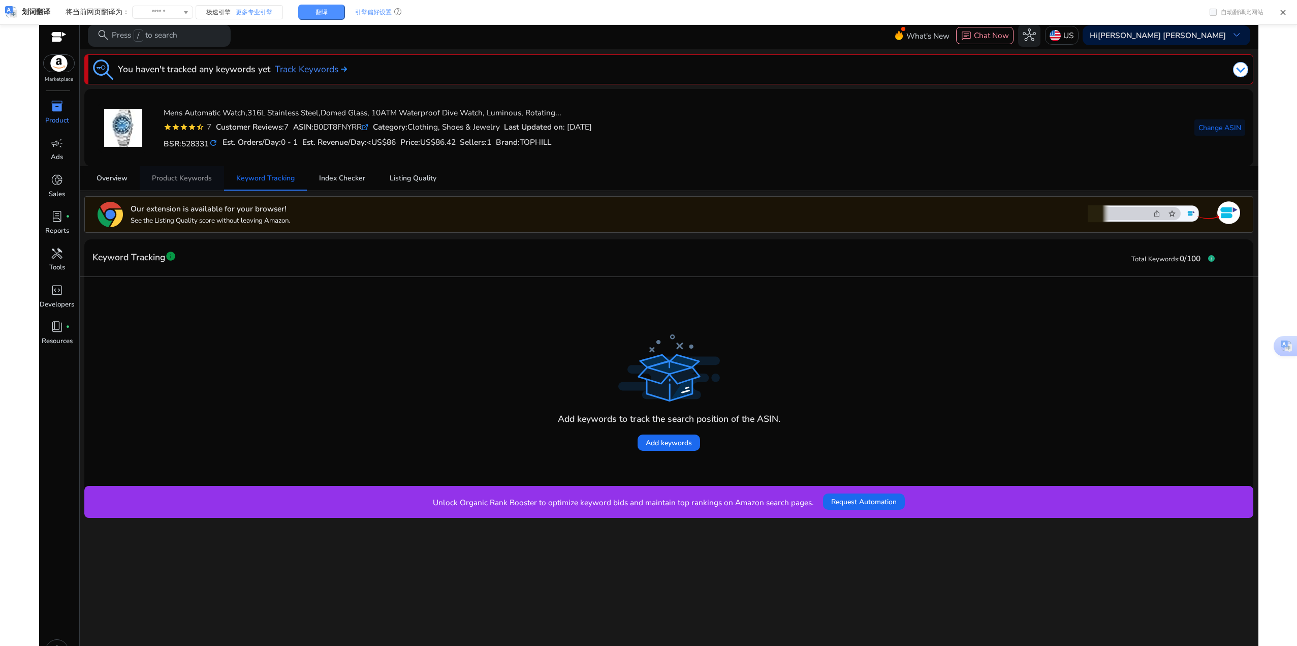
click at [190, 179] on span "Product Keywords" at bounding box center [182, 178] width 60 height 7
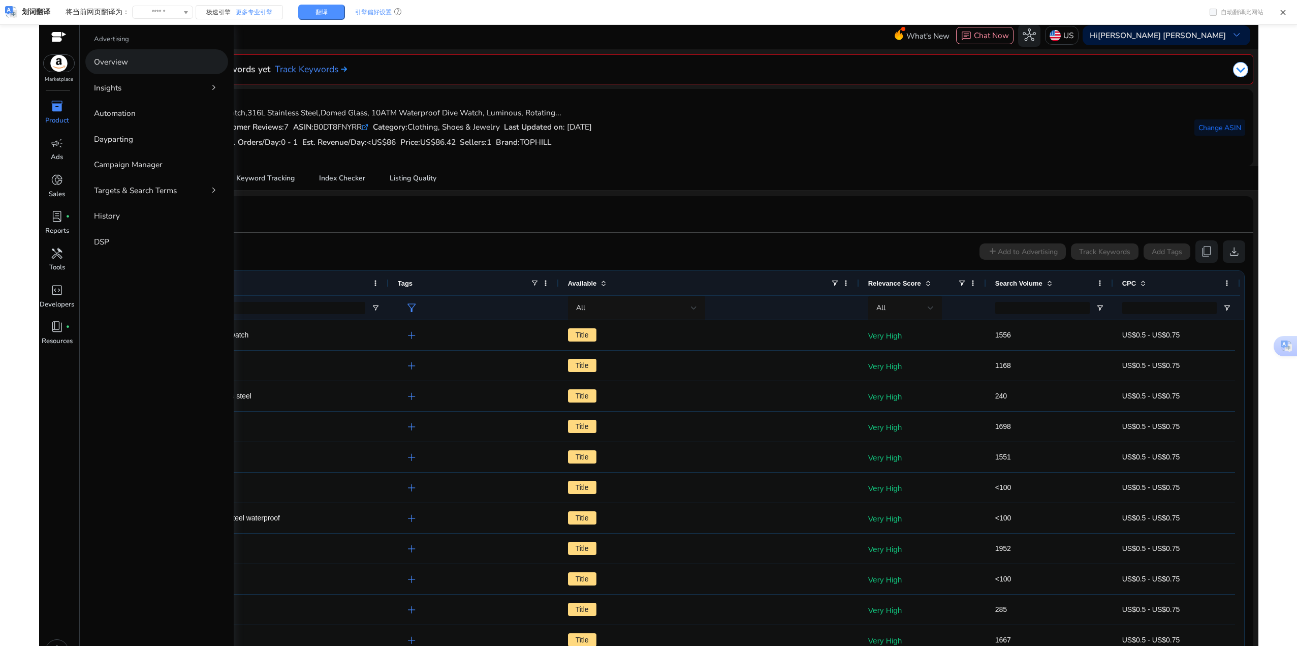
click at [129, 67] on link "Overview" at bounding box center [156, 61] width 143 height 25
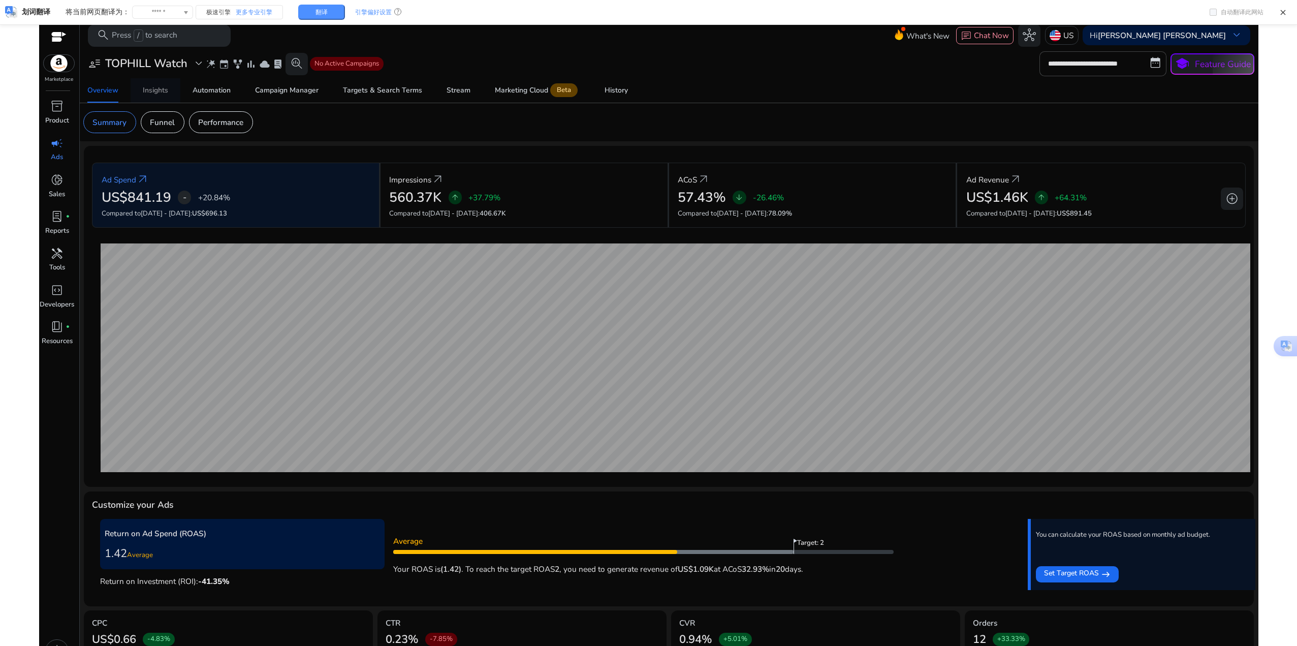
click at [164, 94] on div "Insights" at bounding box center [155, 90] width 25 height 7
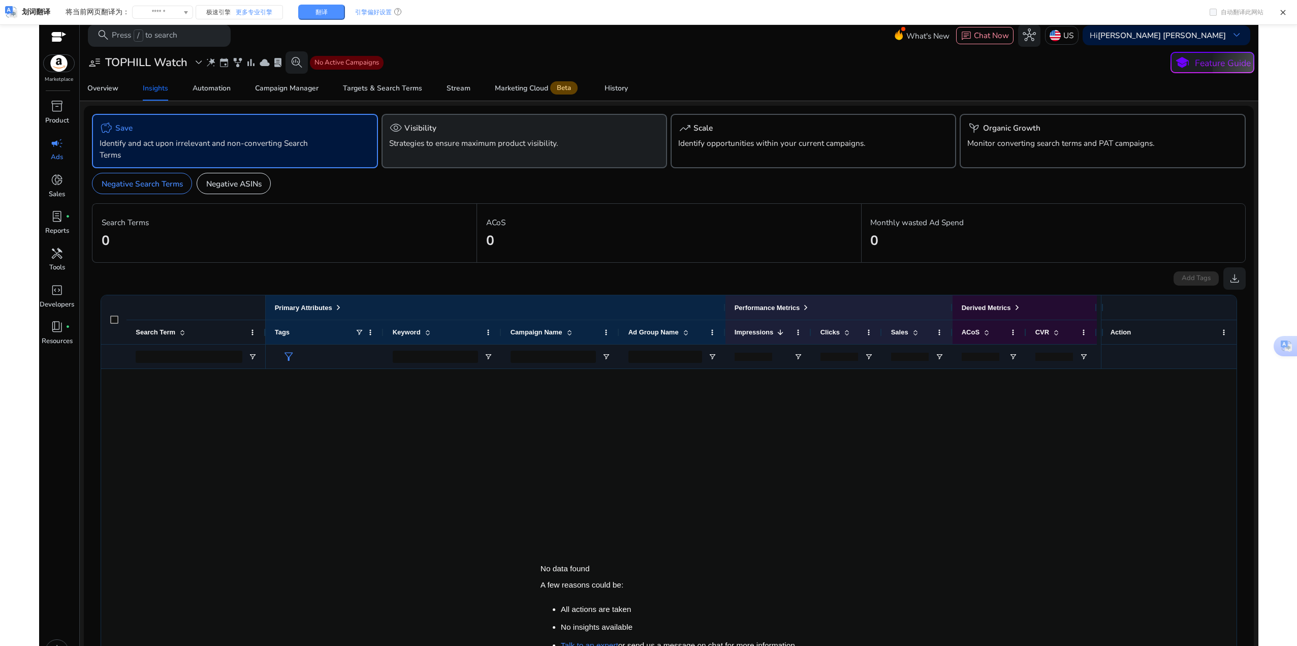
click at [474, 144] on p "Strategies to ensure maximum product visibility." at bounding box center [502, 143] width 226 height 12
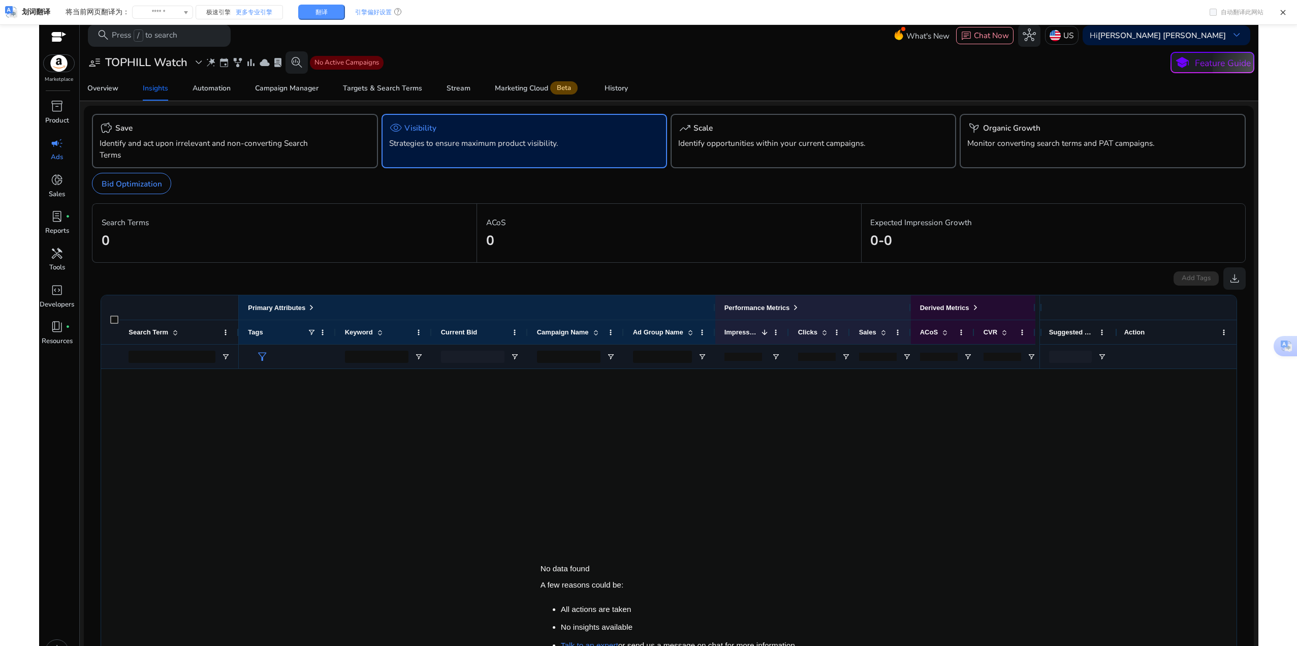
drag, startPoint x: 1207, startPoint y: 69, endPoint x: 876, endPoint y: 64, distance: 330.9
click at [876, 64] on div "**********" at bounding box center [669, 62] width 1172 height 22
click at [499, 84] on div "Marketing Cloud Beta" at bounding box center [537, 88] width 85 height 9
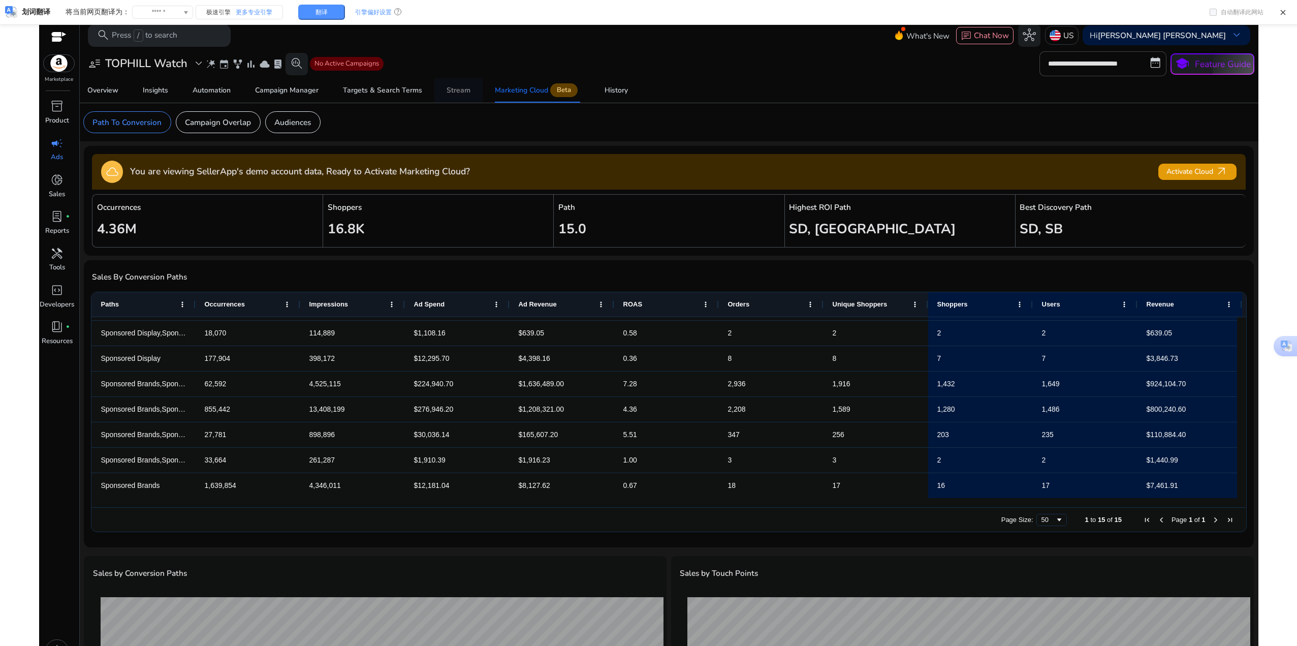
click at [447, 87] on div "Stream" at bounding box center [459, 90] width 24 height 7
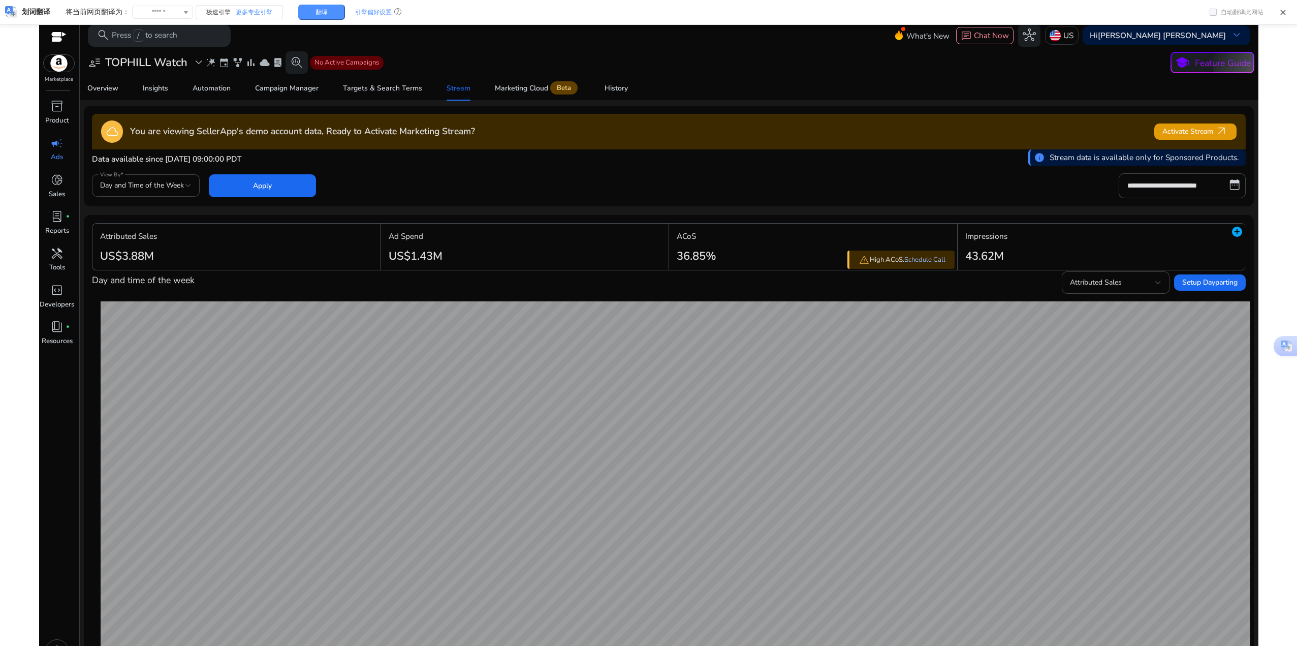
click at [925, 261] on link "Schedule Call" at bounding box center [925, 260] width 41 height 9
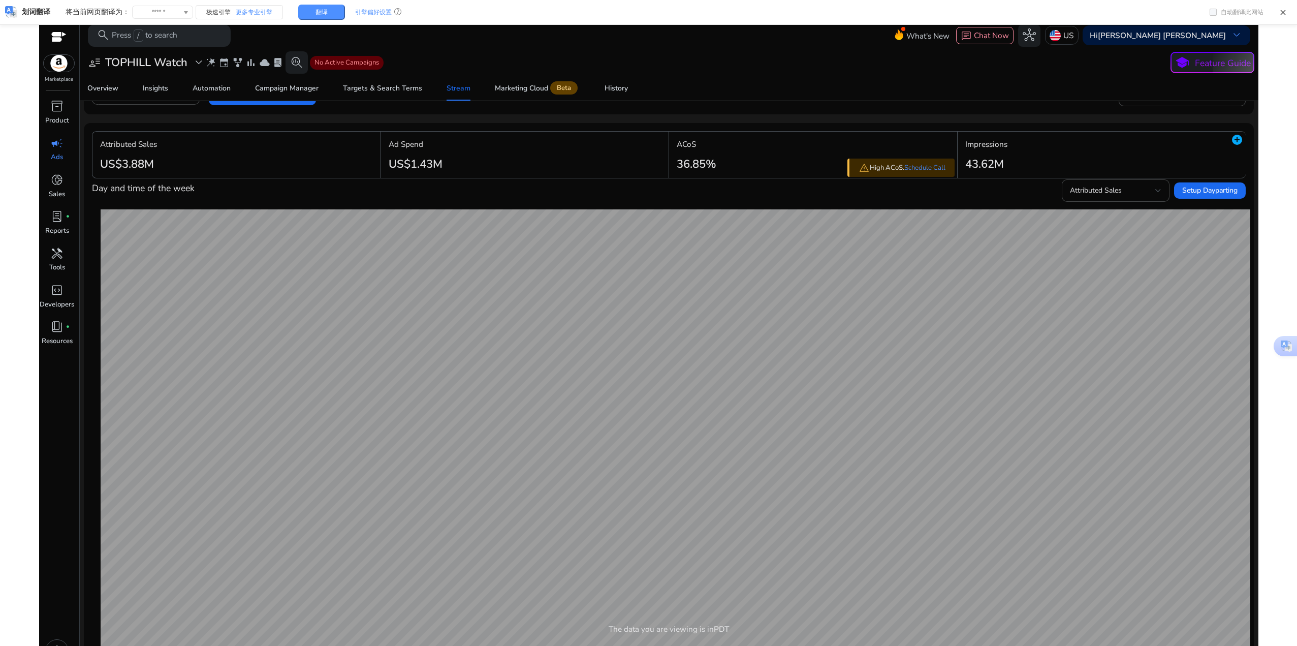
scroll to position [102, 0]
